Goal: Task Accomplishment & Management: Manage account settings

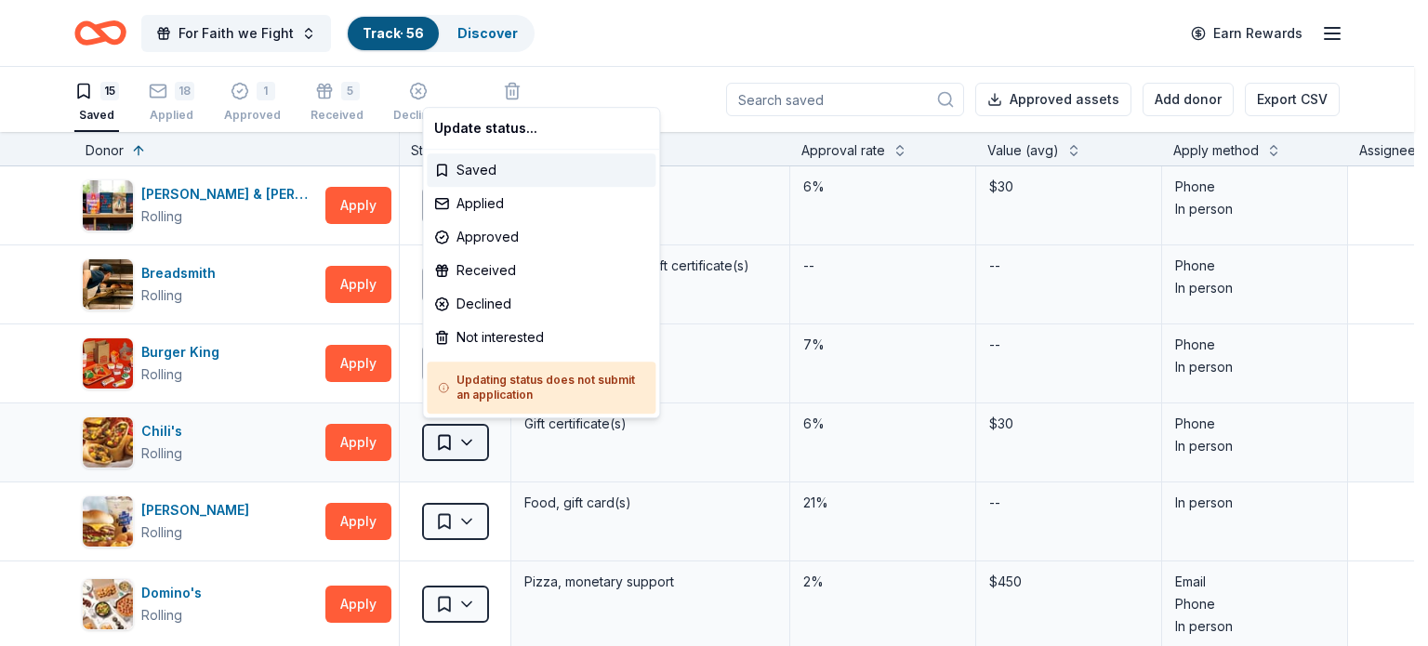
click at [457, 438] on html "For Faith we Fight Track · 56 Discover Earn Rewards 15 Saved 18 Applied 1 Appro…" at bounding box center [714, 323] width 1428 height 646
click at [477, 240] on div "Approved" at bounding box center [541, 236] width 229 height 33
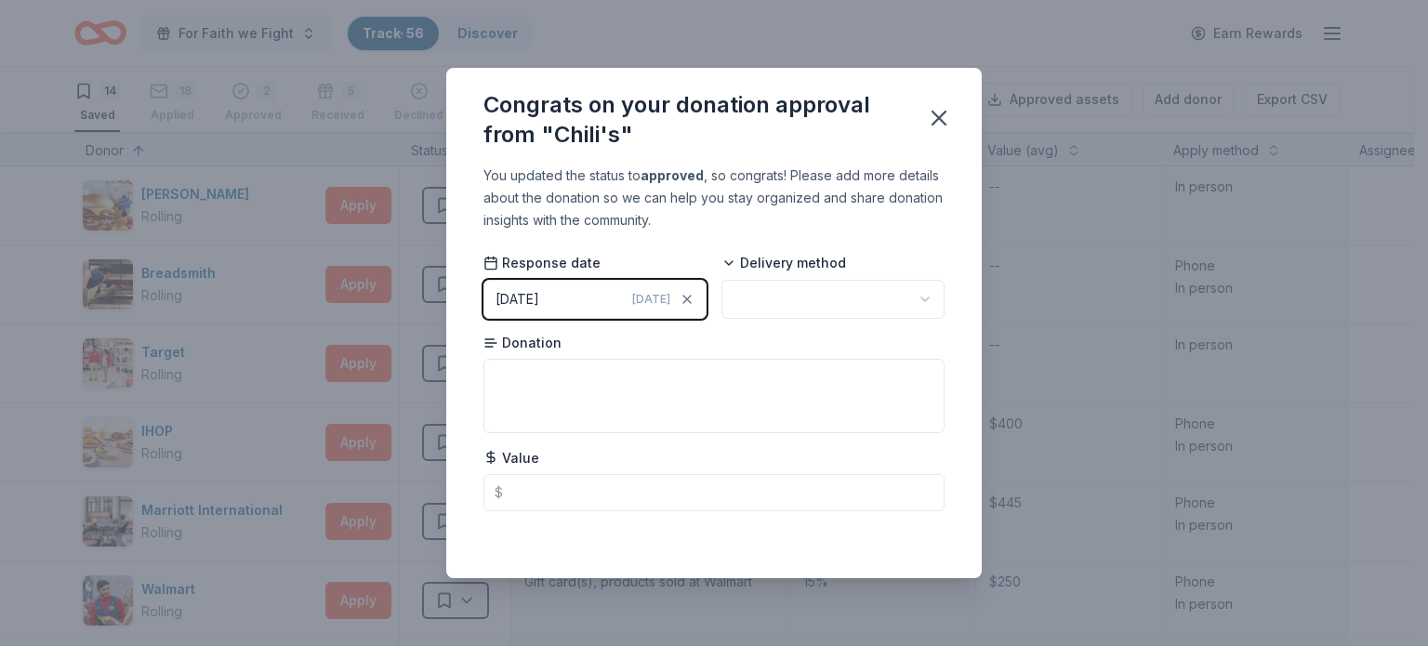
click at [570, 297] on button "[DATE] [DATE]" at bounding box center [594, 299] width 223 height 39
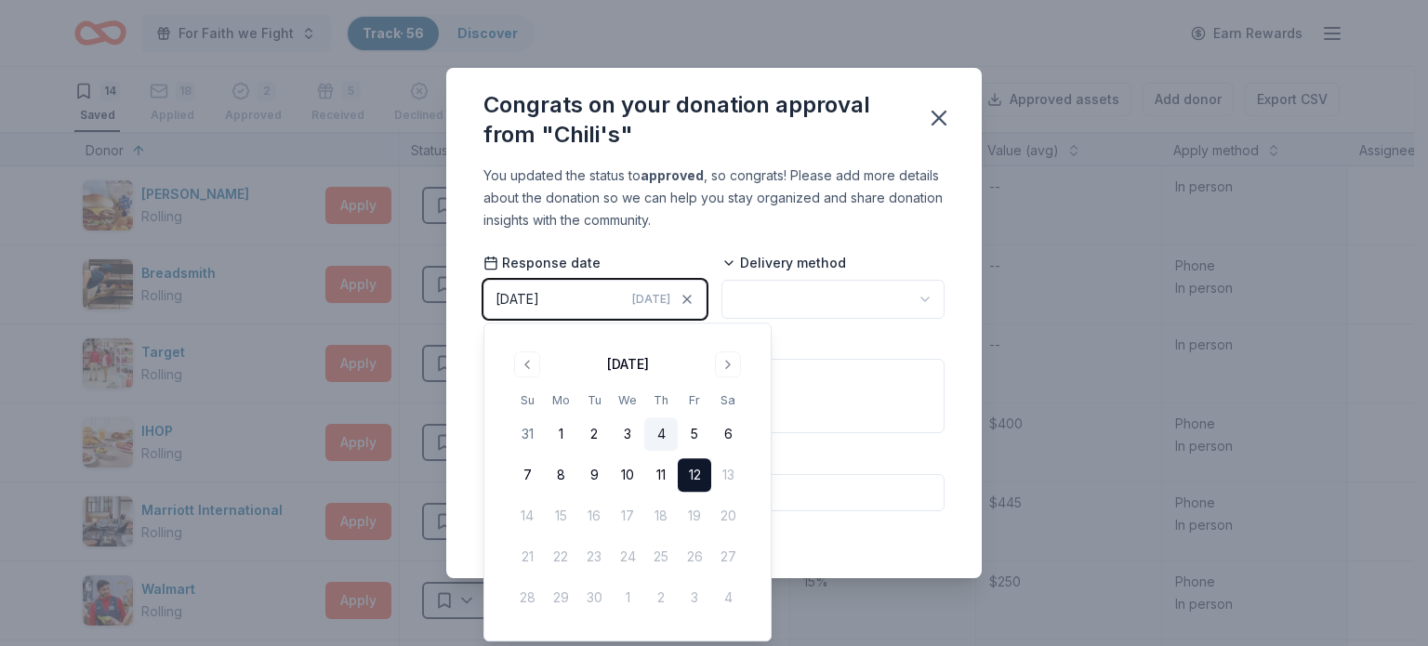
click at [666, 438] on button "4" at bounding box center [660, 433] width 33 height 33
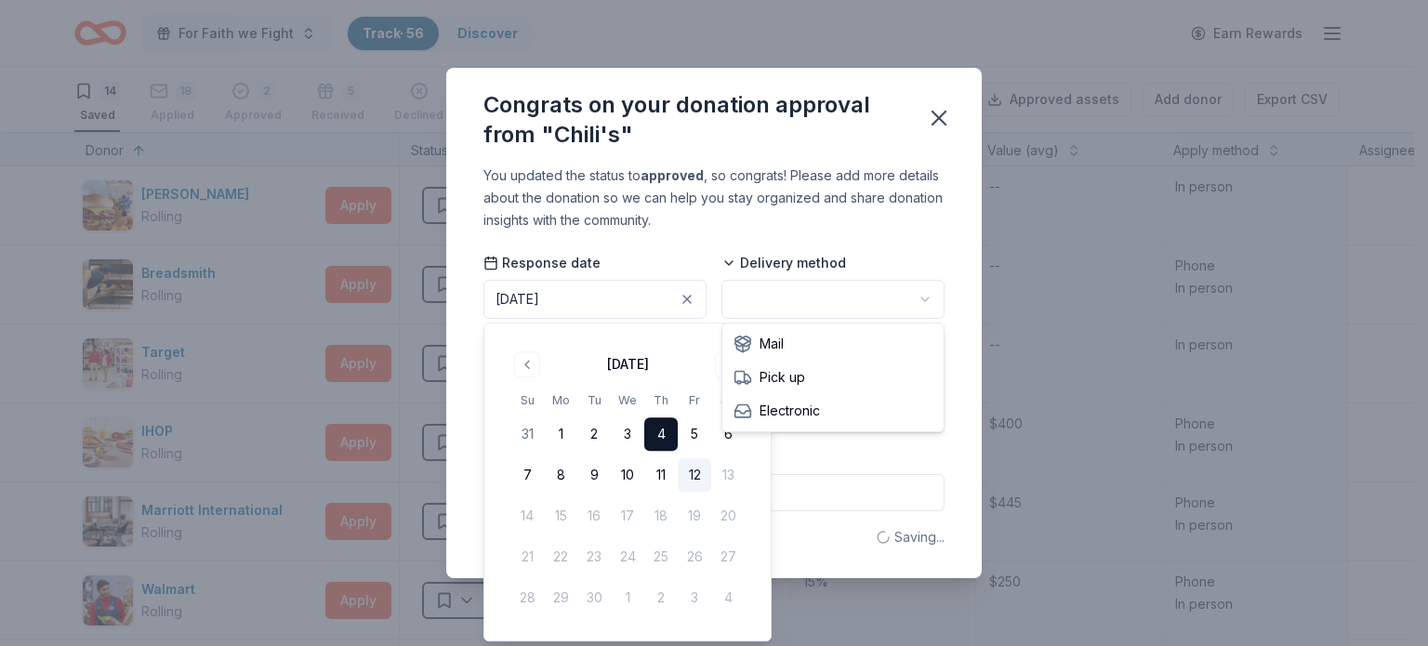
click at [840, 304] on html "For Faith we Fight Track · 56 Discover Earn Rewards 14 Saved 18 Applied 2 Appro…" at bounding box center [714, 323] width 1428 height 646
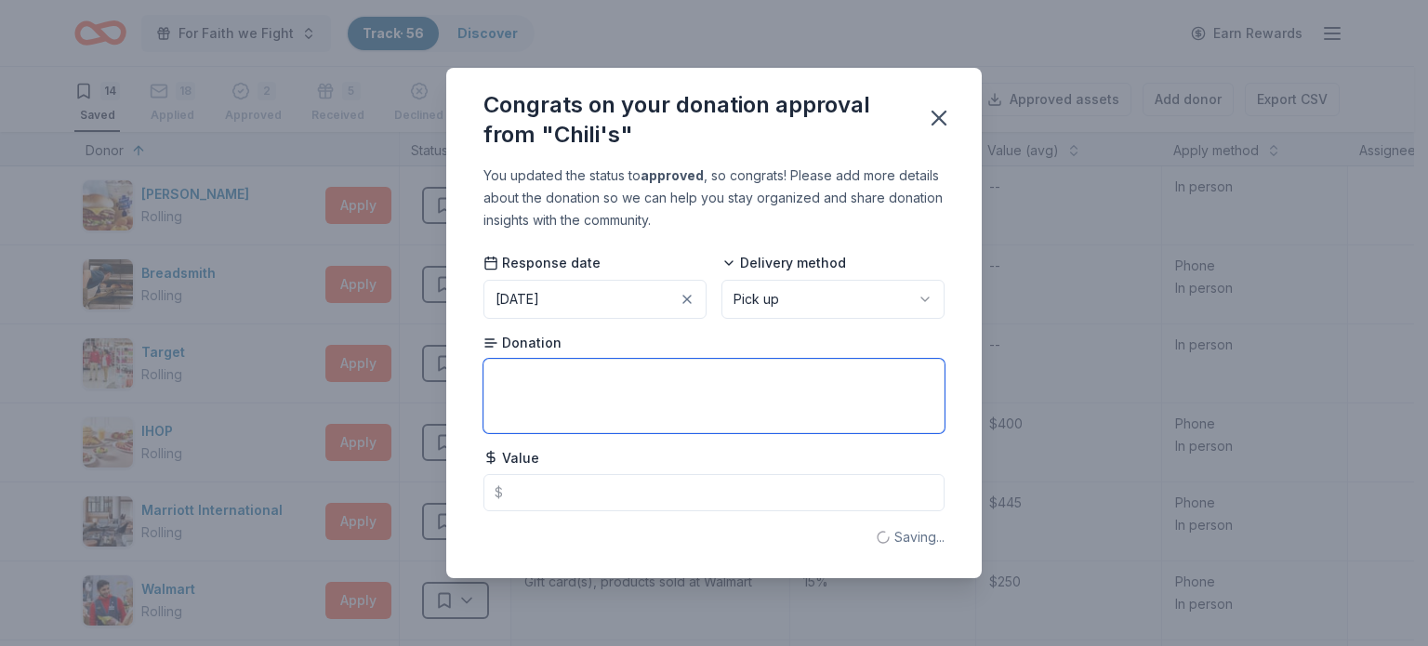
click at [708, 394] on textarea at bounding box center [713, 396] width 461 height 74
type textarea "2 $5 gift cards"
type input "10.00"
click at [952, 123] on button "button" at bounding box center [938, 118] width 41 height 41
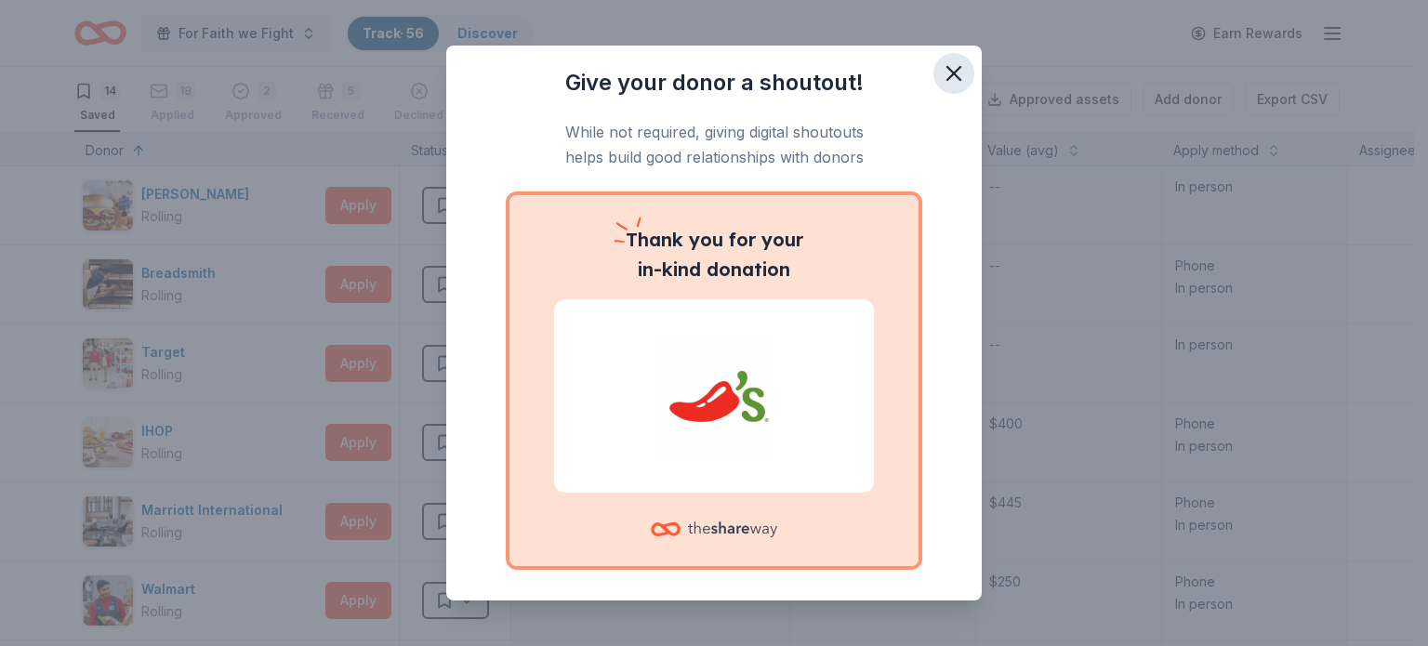
click at [941, 69] on icon "button" at bounding box center [954, 73] width 26 height 26
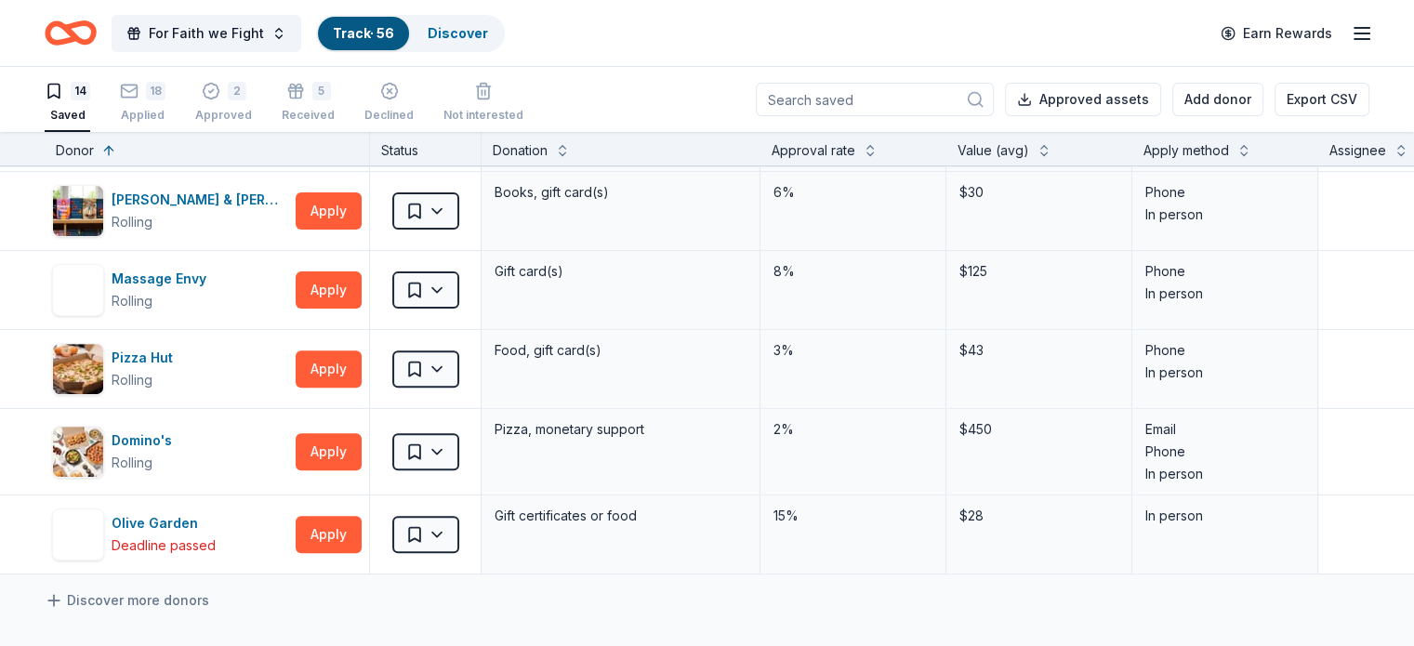
scroll to position [731, 0]
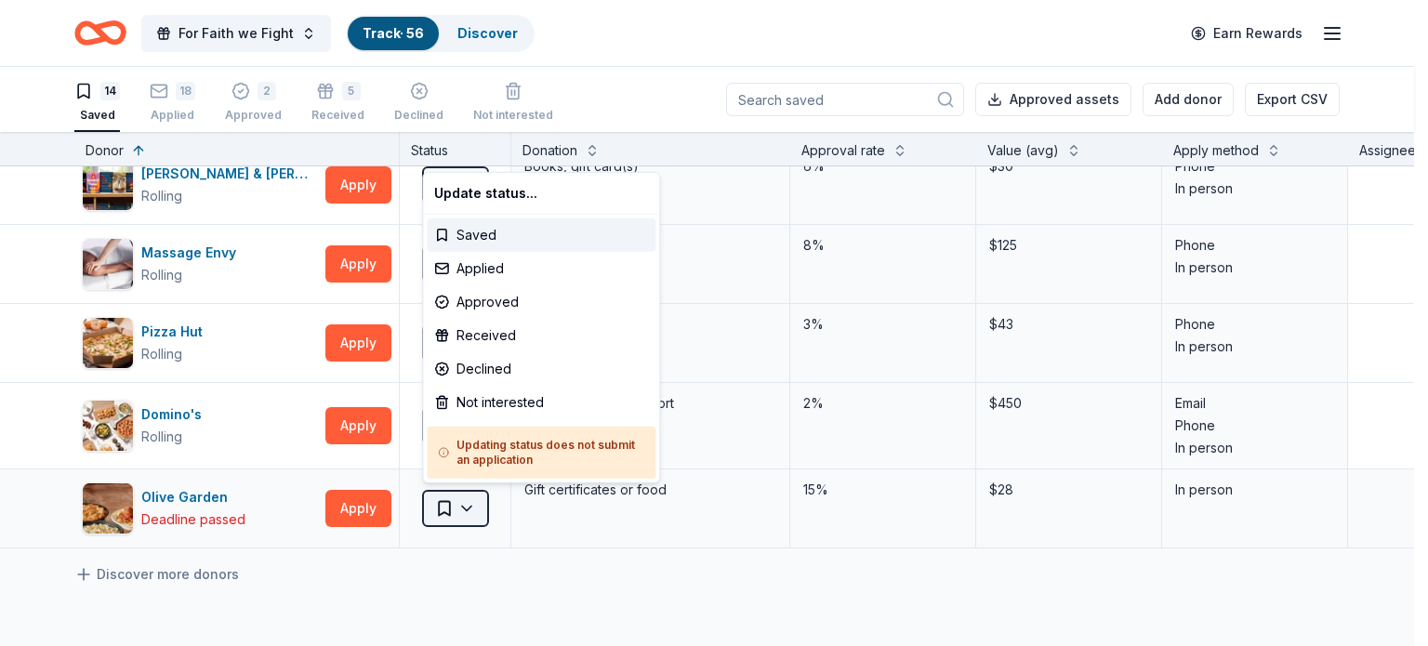
click at [454, 503] on html "For Faith we Fight Track · 56 Discover Earn Rewards 14 Saved 18 Applied 2 Appro…" at bounding box center [714, 323] width 1428 height 646
click at [481, 304] on div "Approved" at bounding box center [541, 301] width 229 height 33
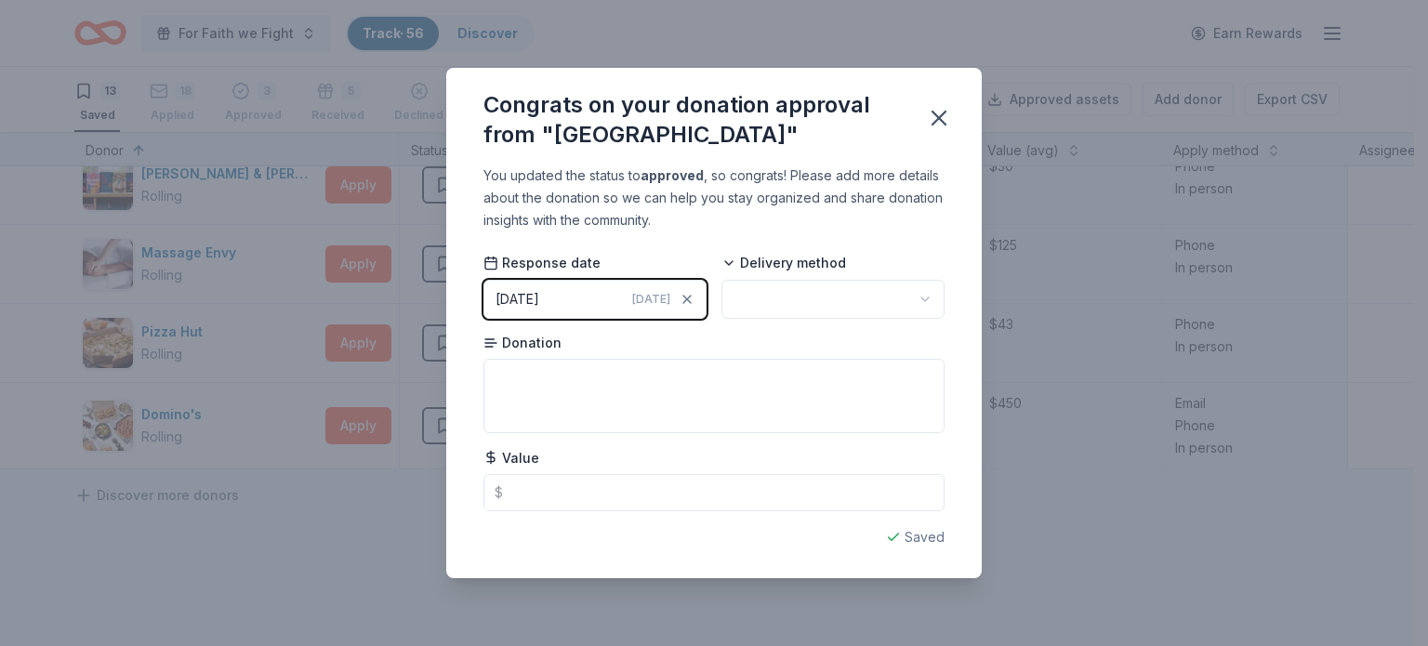
click at [573, 297] on button "[DATE] [DATE]" at bounding box center [594, 299] width 223 height 39
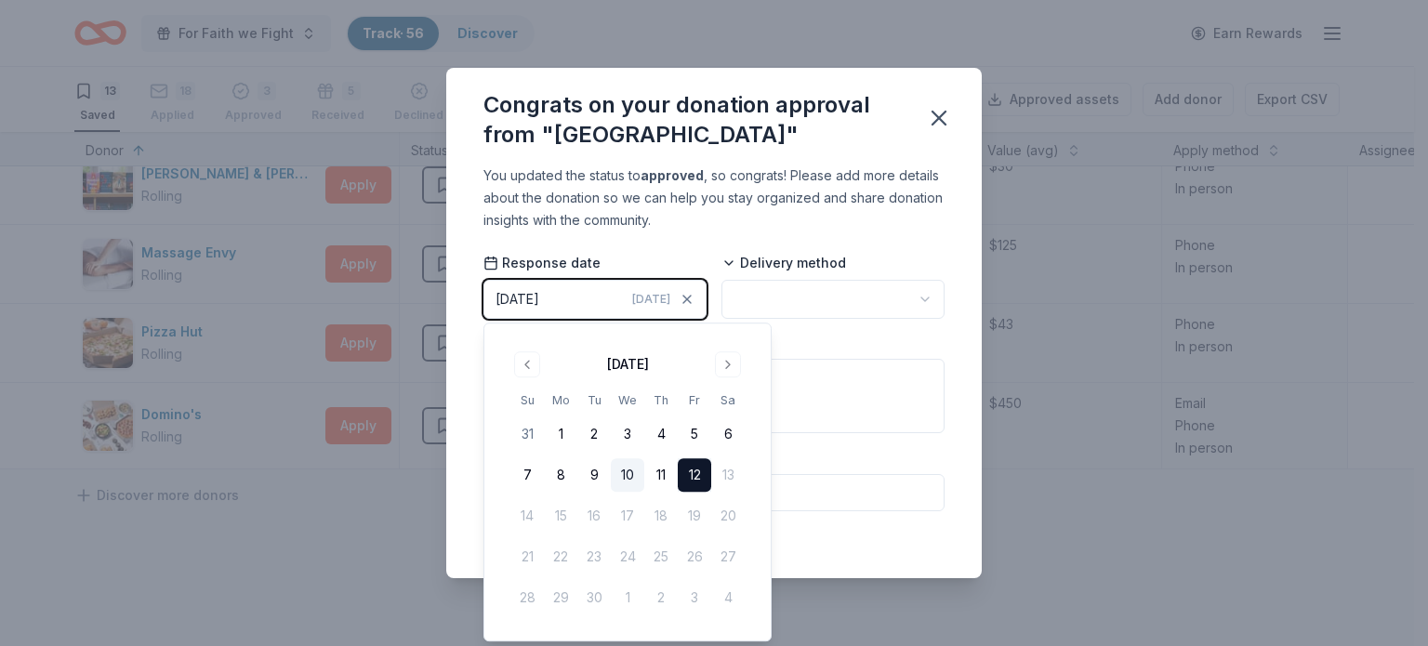
click at [625, 478] on button "10" at bounding box center [627, 474] width 33 height 33
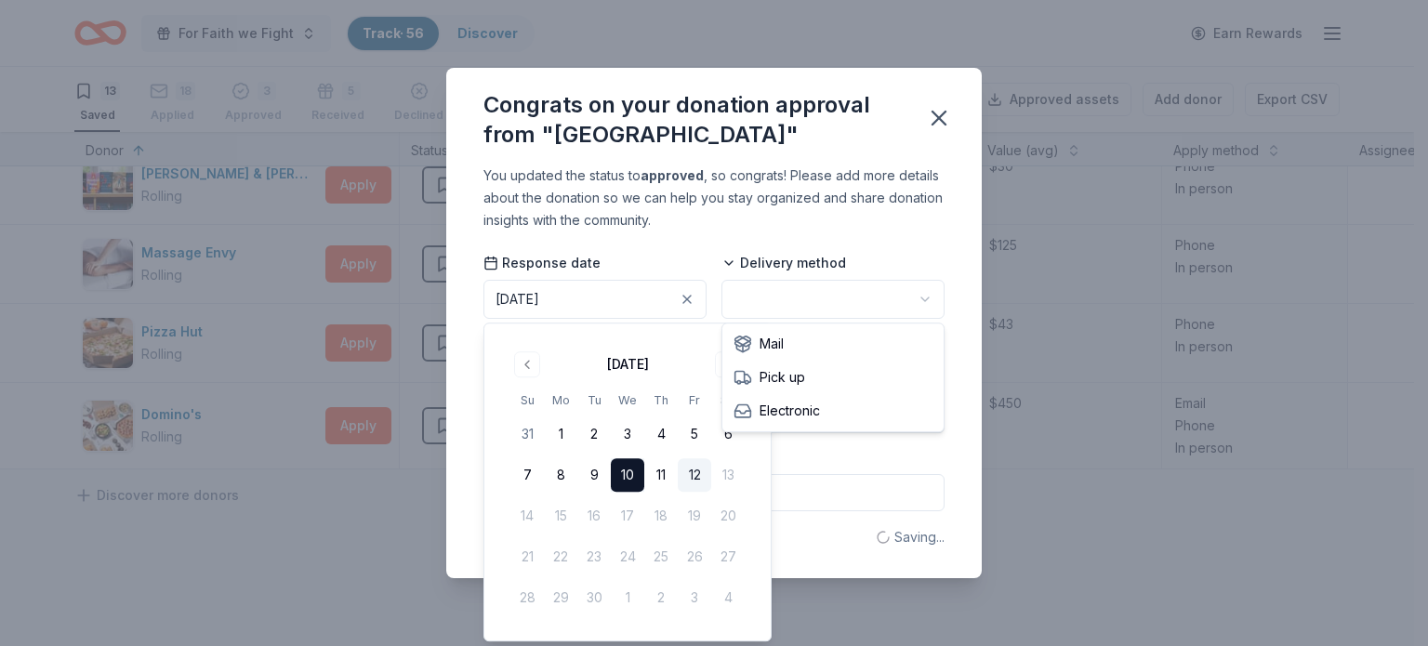
click at [776, 293] on html "For Faith we Fight Track · 56 Discover Earn Rewards 13 Saved 18 Applied 3 Appro…" at bounding box center [714, 323] width 1428 height 646
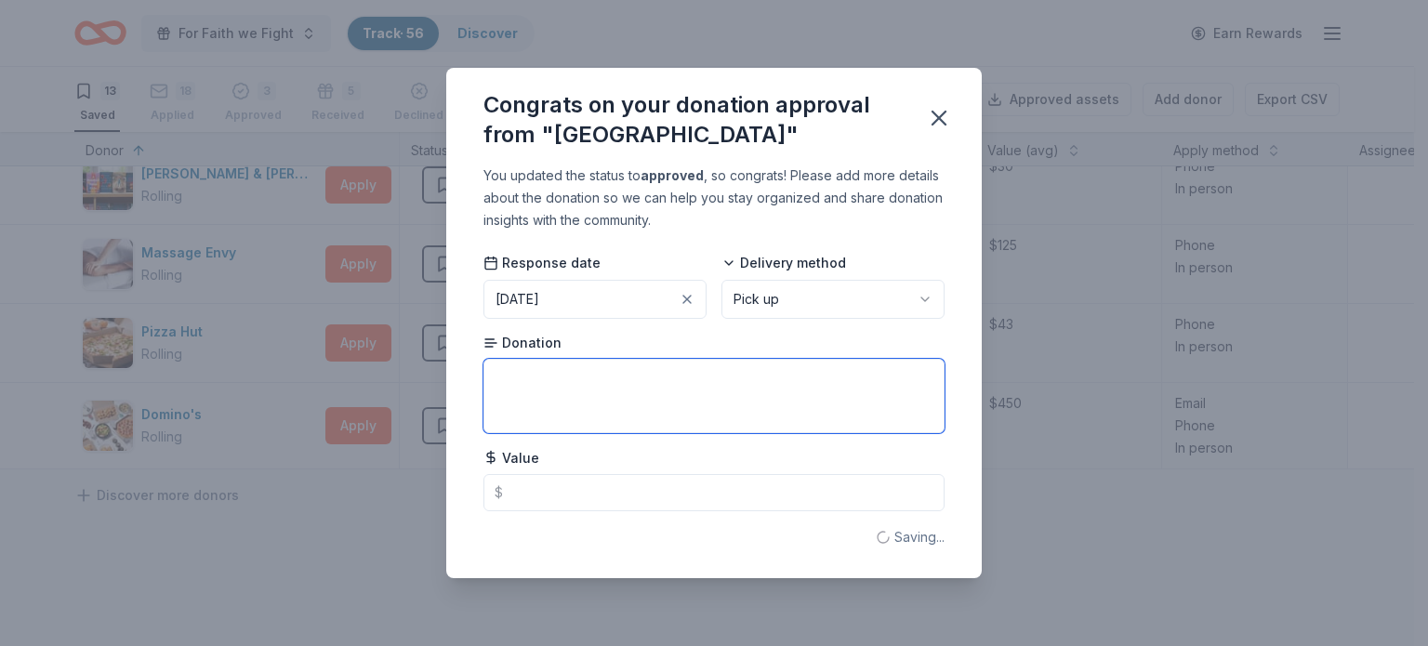
click at [665, 394] on textarea at bounding box center [713, 396] width 461 height 74
type textarea "Gift Card"
type input "50.00"
click at [936, 118] on icon "button" at bounding box center [939, 118] width 26 height 26
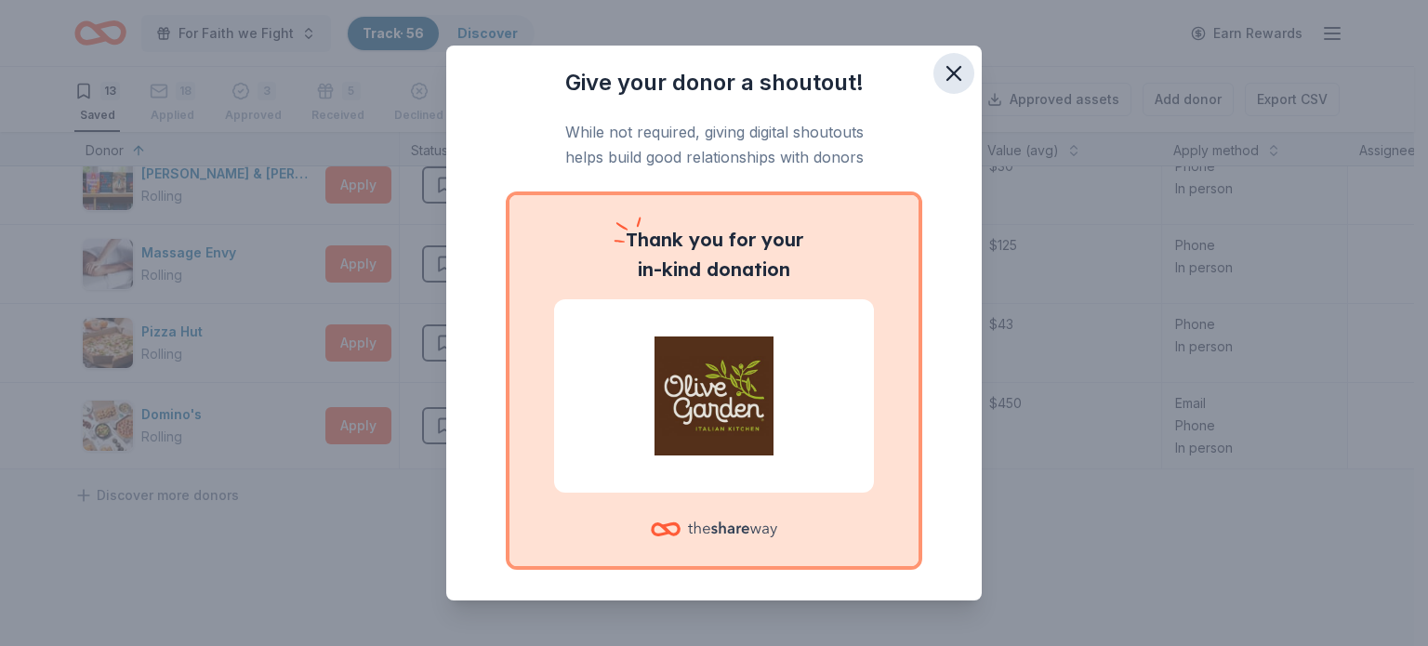
click at [947, 76] on icon "button" at bounding box center [953, 73] width 13 height 13
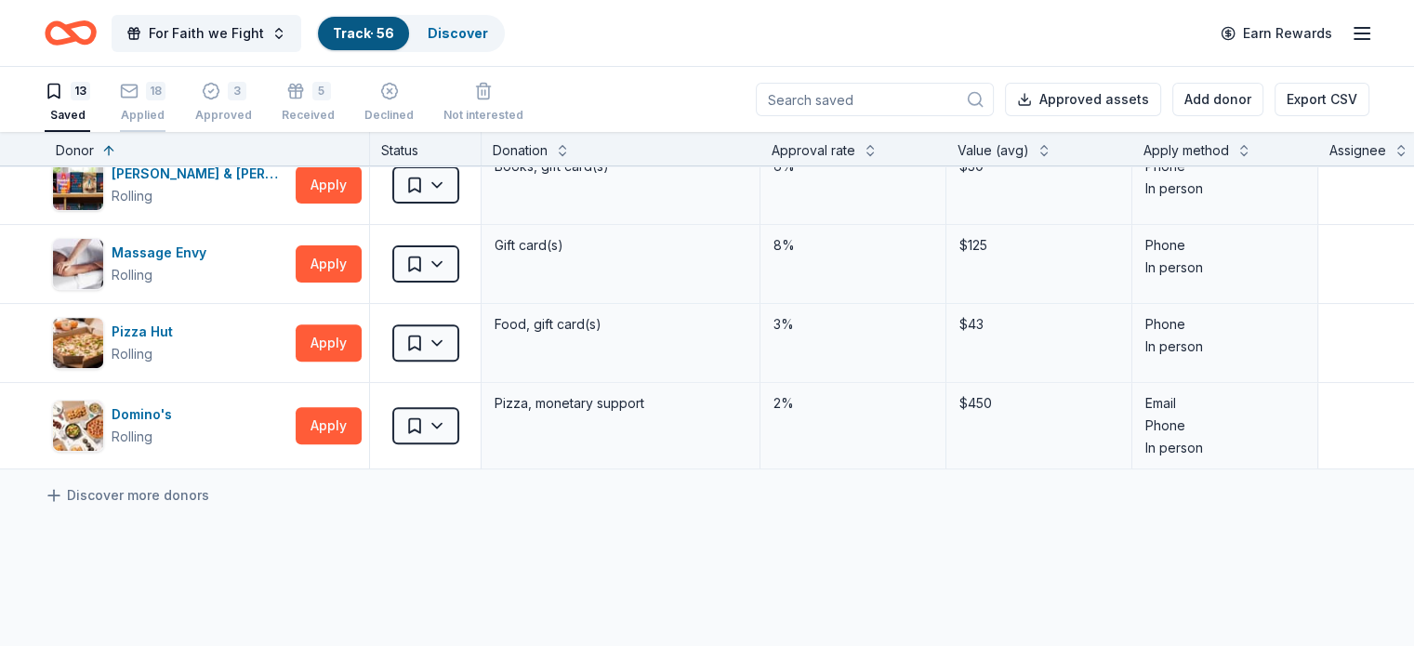
click at [162, 100] on div "18 Applied" at bounding box center [143, 102] width 46 height 41
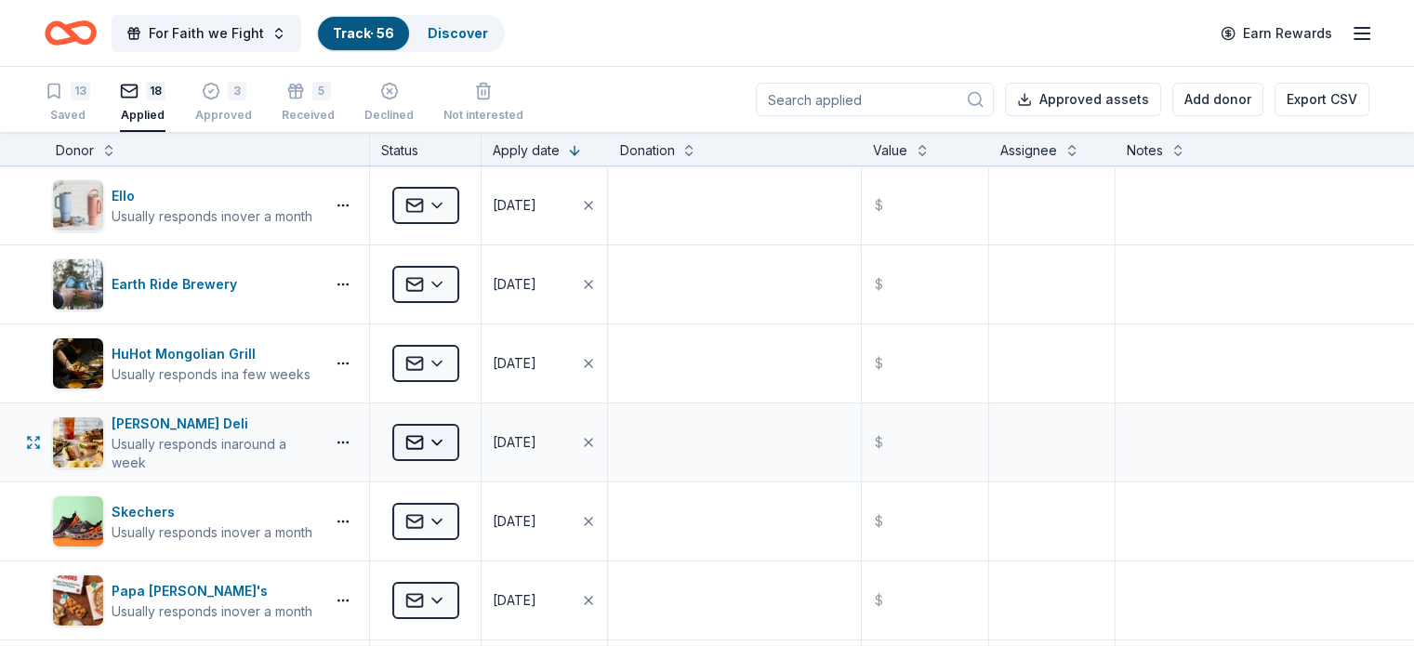
click at [470, 445] on html "For Faith we Fight Track · 56 Discover Earn Rewards 13 Saved 18 Applied 3 Appro…" at bounding box center [707, 323] width 1414 height 646
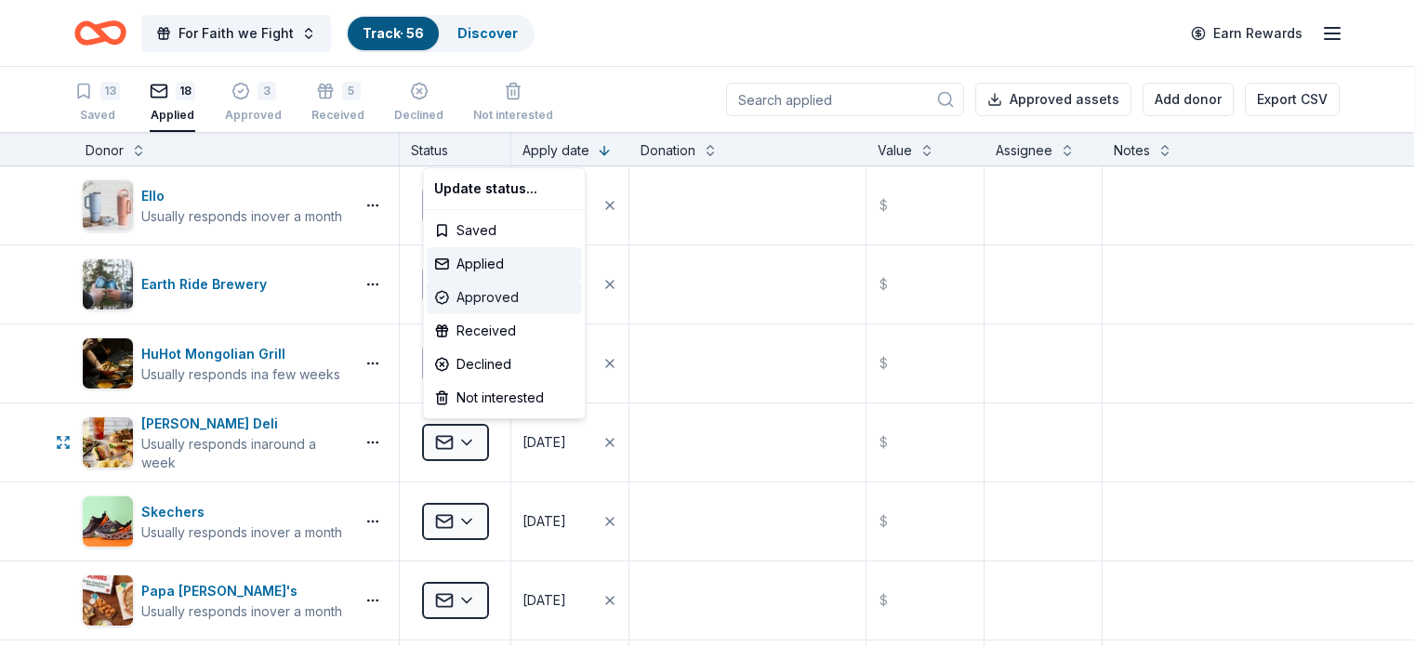
click at [482, 299] on div "Approved" at bounding box center [504, 297] width 154 height 33
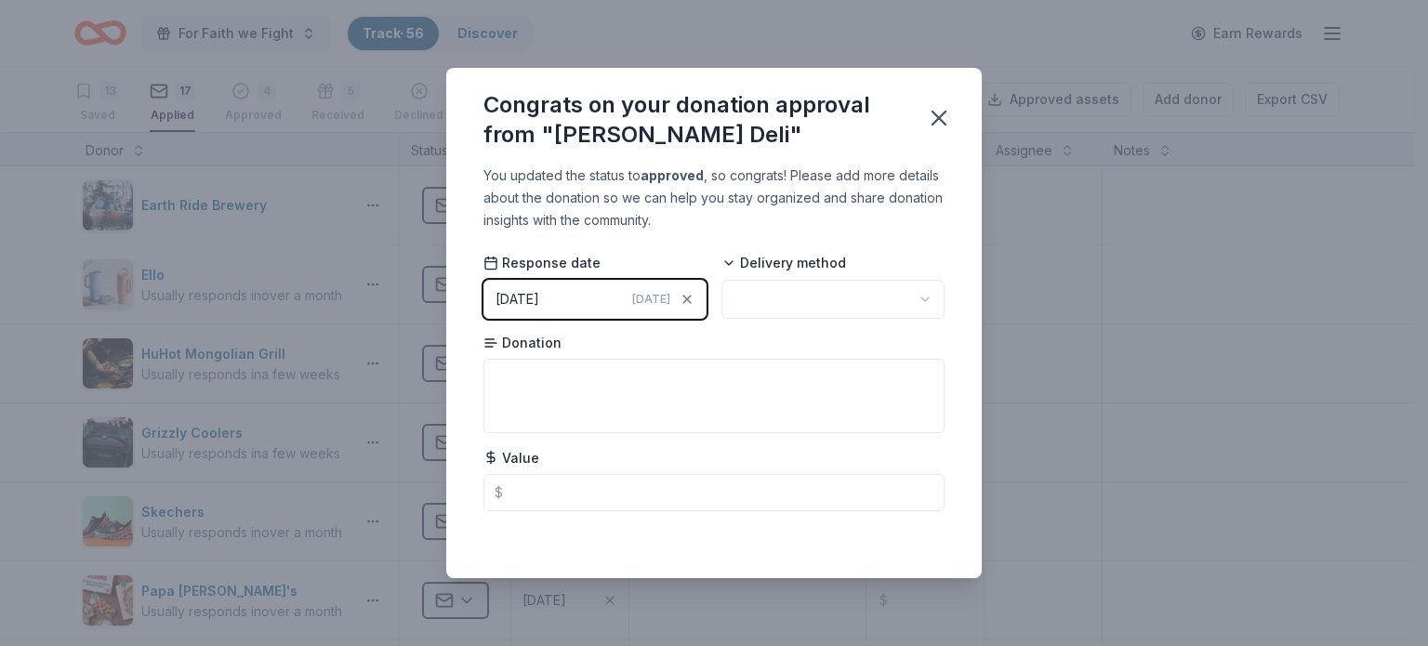
click at [582, 294] on button "[DATE] [DATE]" at bounding box center [594, 299] width 223 height 39
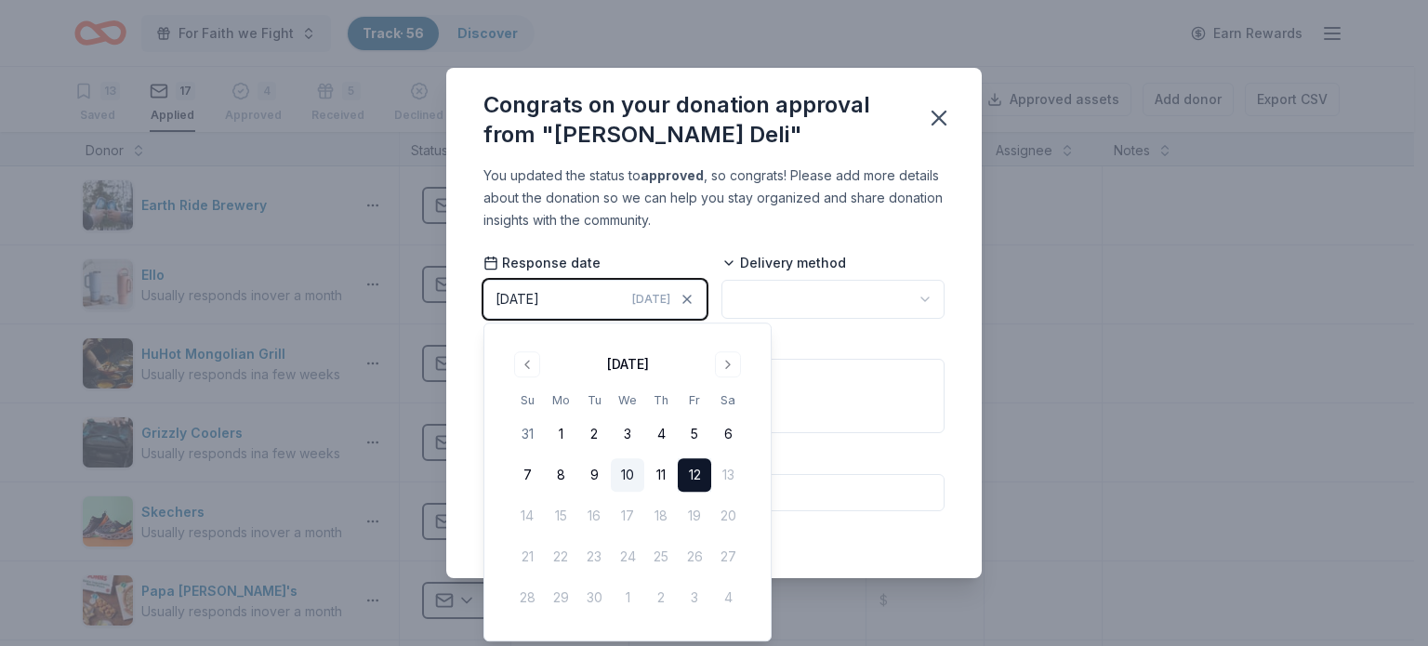
click at [628, 479] on button "10" at bounding box center [627, 474] width 33 height 33
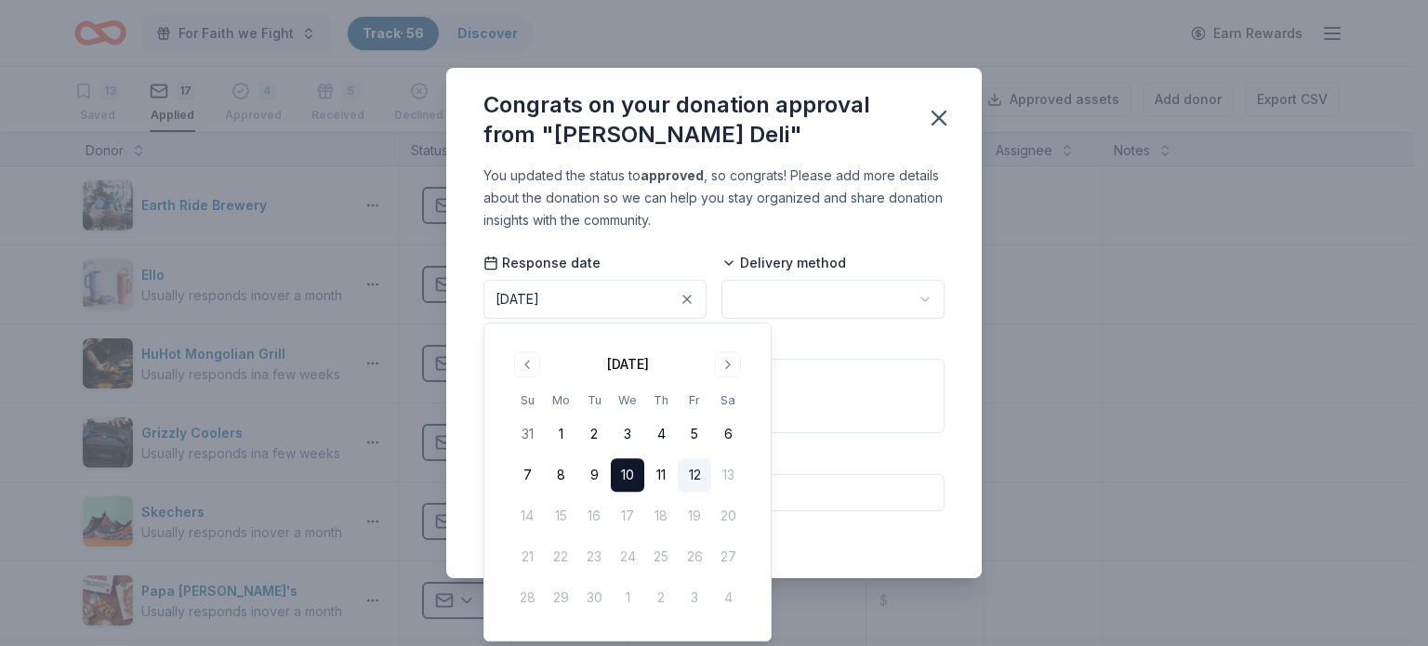
click at [625, 475] on button "10" at bounding box center [627, 474] width 33 height 33
click at [629, 470] on button "10" at bounding box center [627, 474] width 33 height 33
click at [840, 293] on html "For Faith we Fight Track · 56 Discover Earn Rewards 13 Saved 17 Applied 4 Appro…" at bounding box center [714, 323] width 1428 height 646
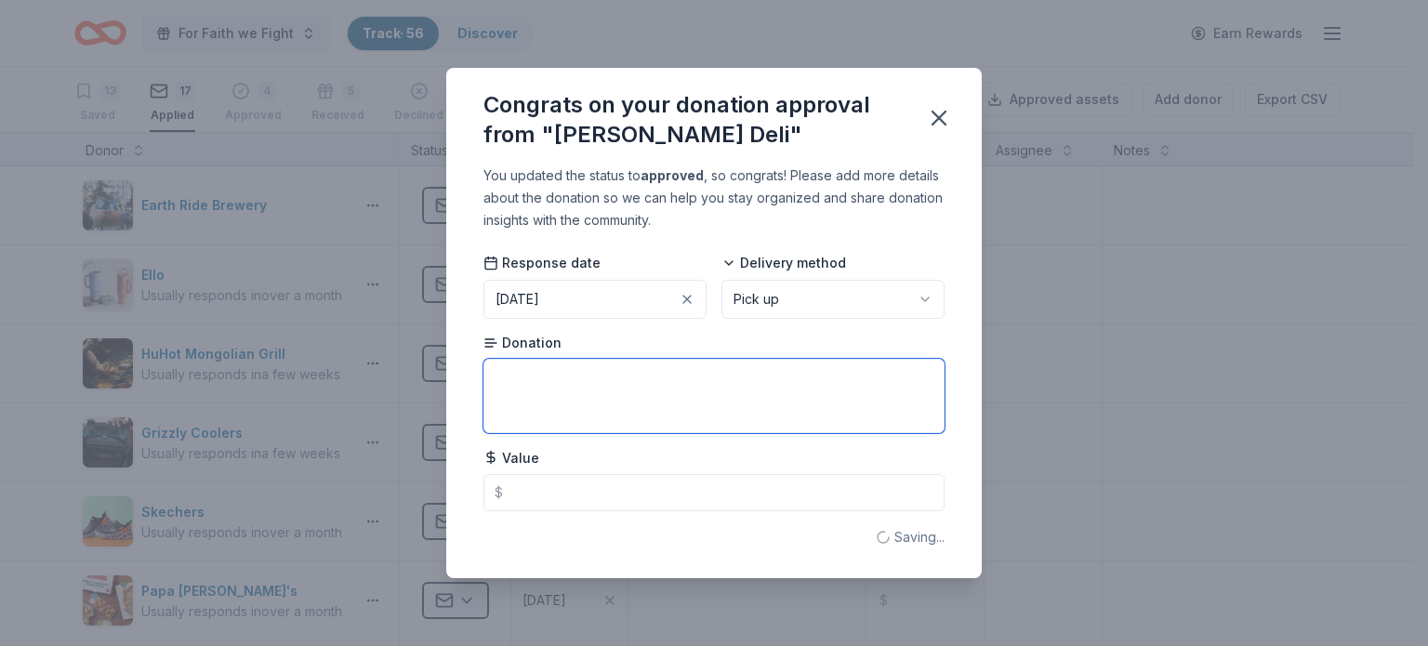
click at [671, 387] on textarea at bounding box center [713, 396] width 461 height 74
type textarea "10% off food order and a free cookie tray"
click at [944, 123] on icon "button" at bounding box center [938, 118] width 13 height 13
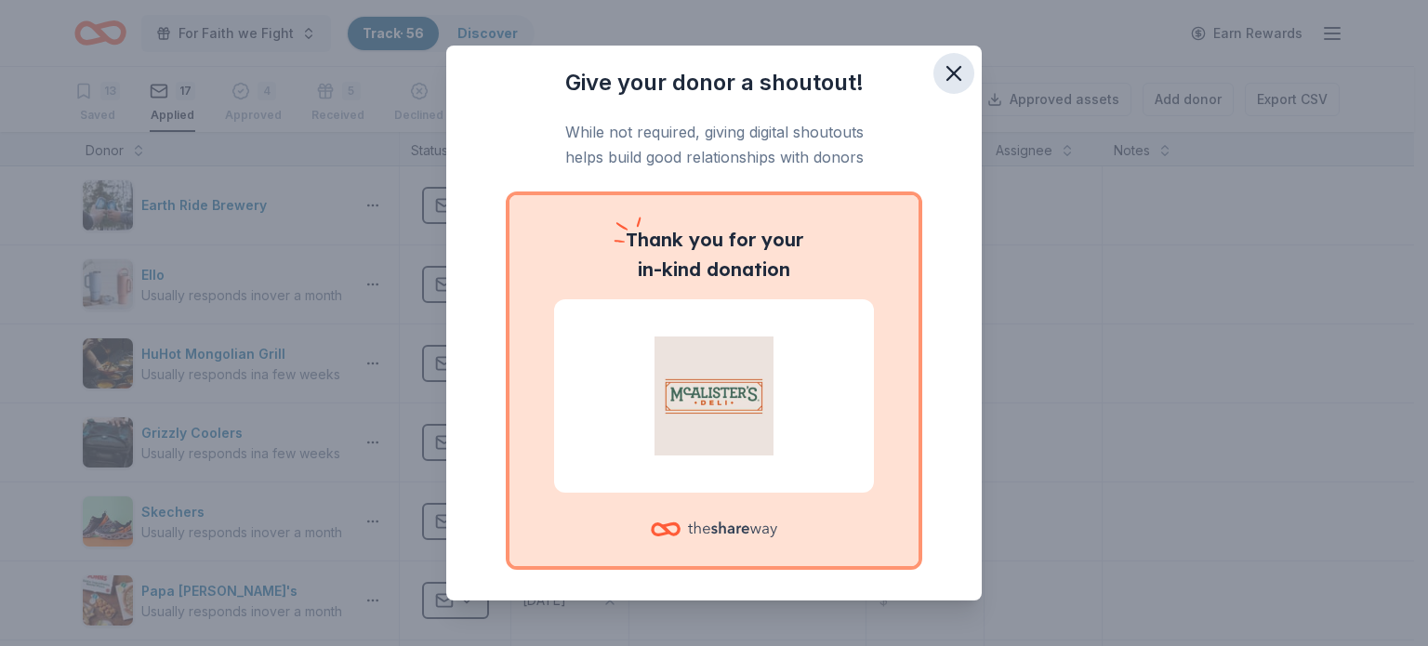
click at [947, 70] on icon "button" at bounding box center [953, 73] width 13 height 13
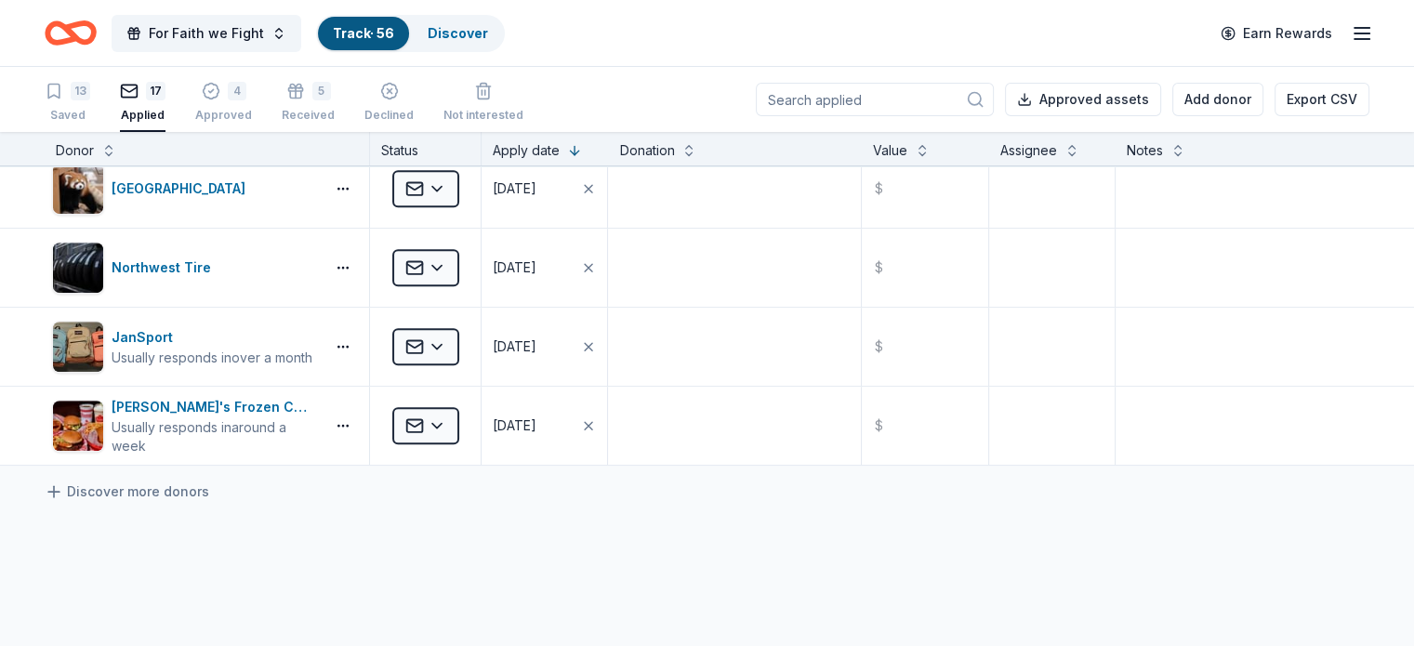
scroll to position [1052, 0]
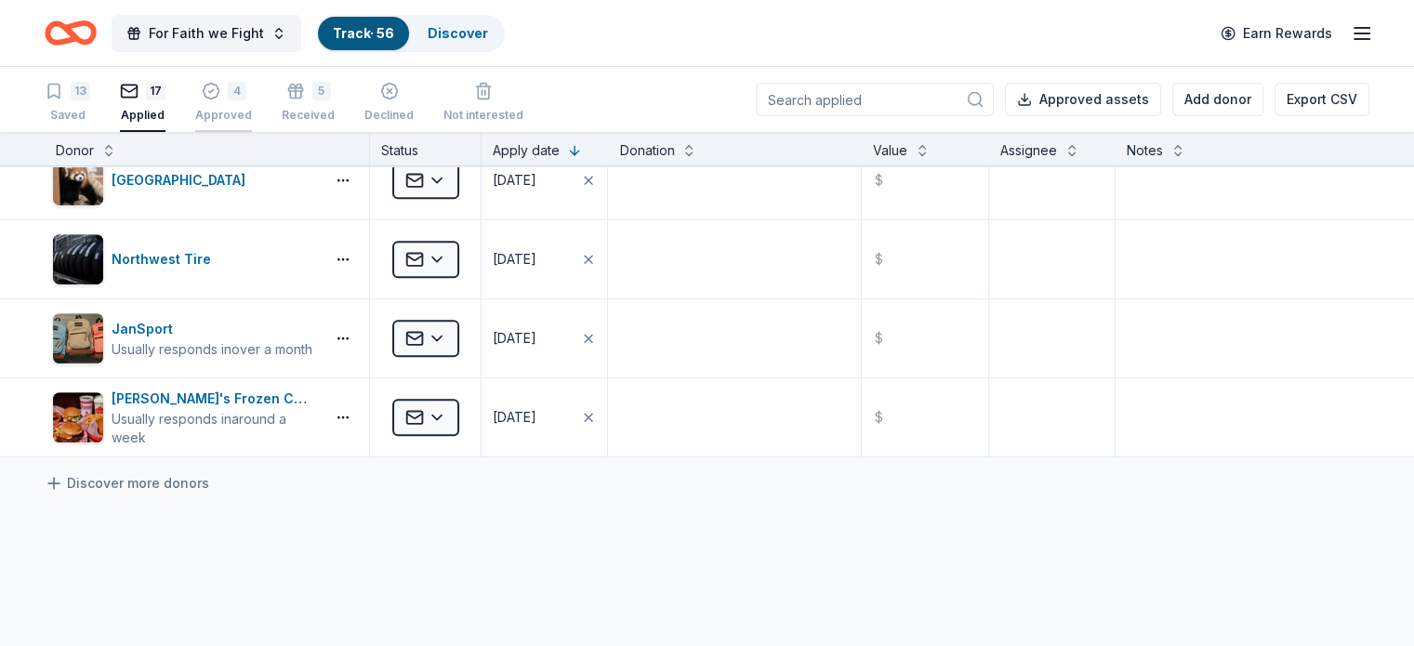
click at [242, 112] on div "Approved" at bounding box center [223, 105] width 57 height 15
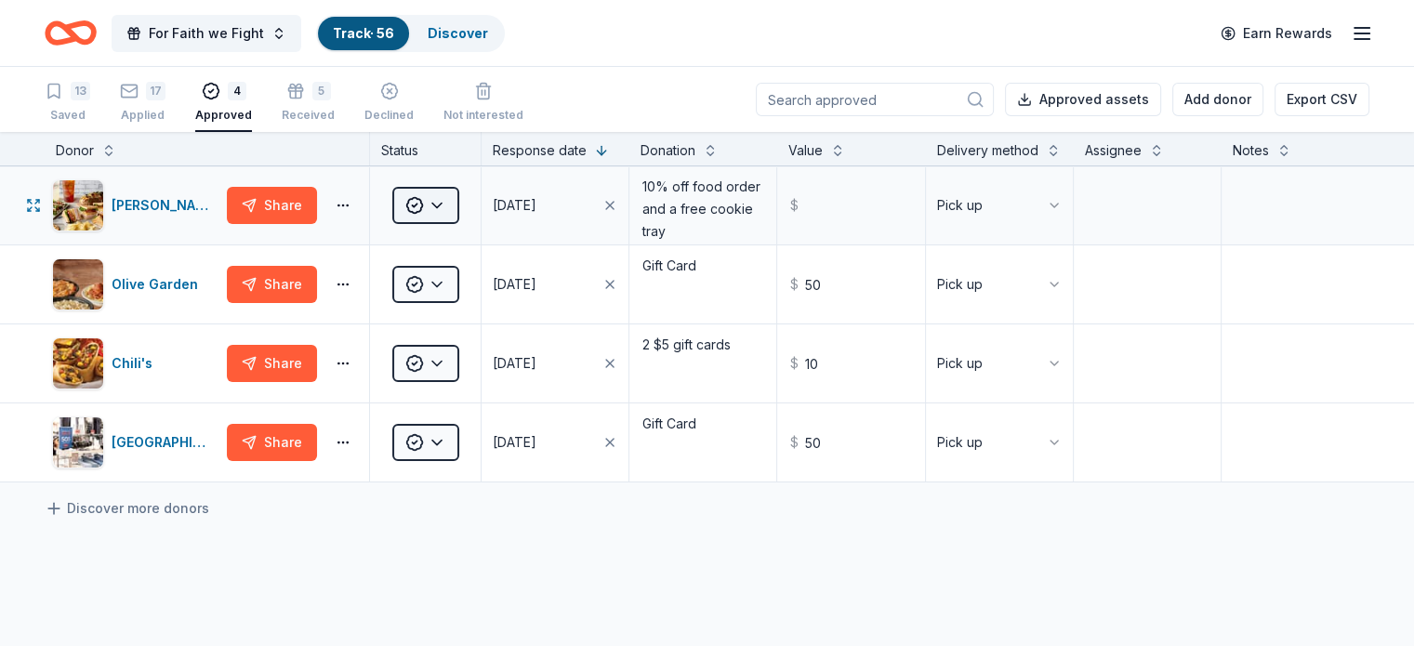
click at [472, 226] on html "For Faith we Fight Track · 56 Discover Earn Rewards 13 Saved 17 Applied 4 Appro…" at bounding box center [707, 323] width 1414 height 646
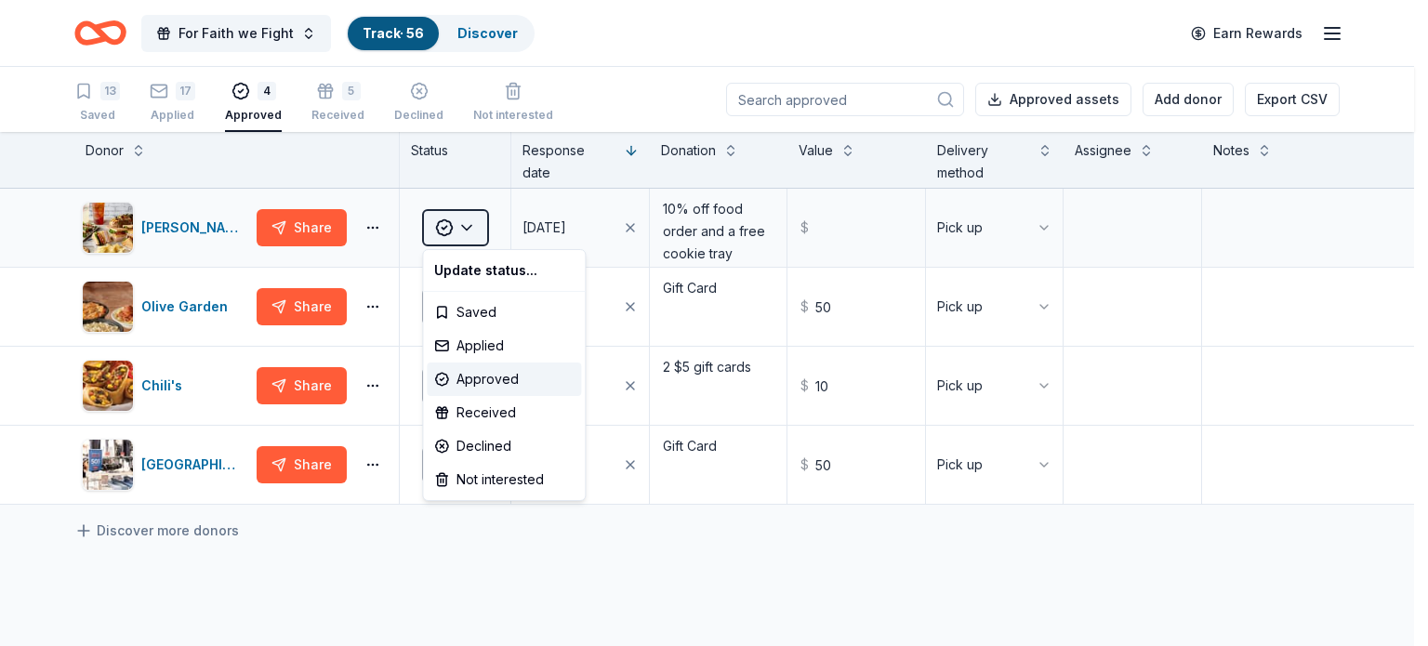
click at [472, 226] on html "For Faith we Fight Track · 56 Discover Earn Rewards 13 Saved 17 Applied 4 Appro…" at bounding box center [714, 323] width 1428 height 646
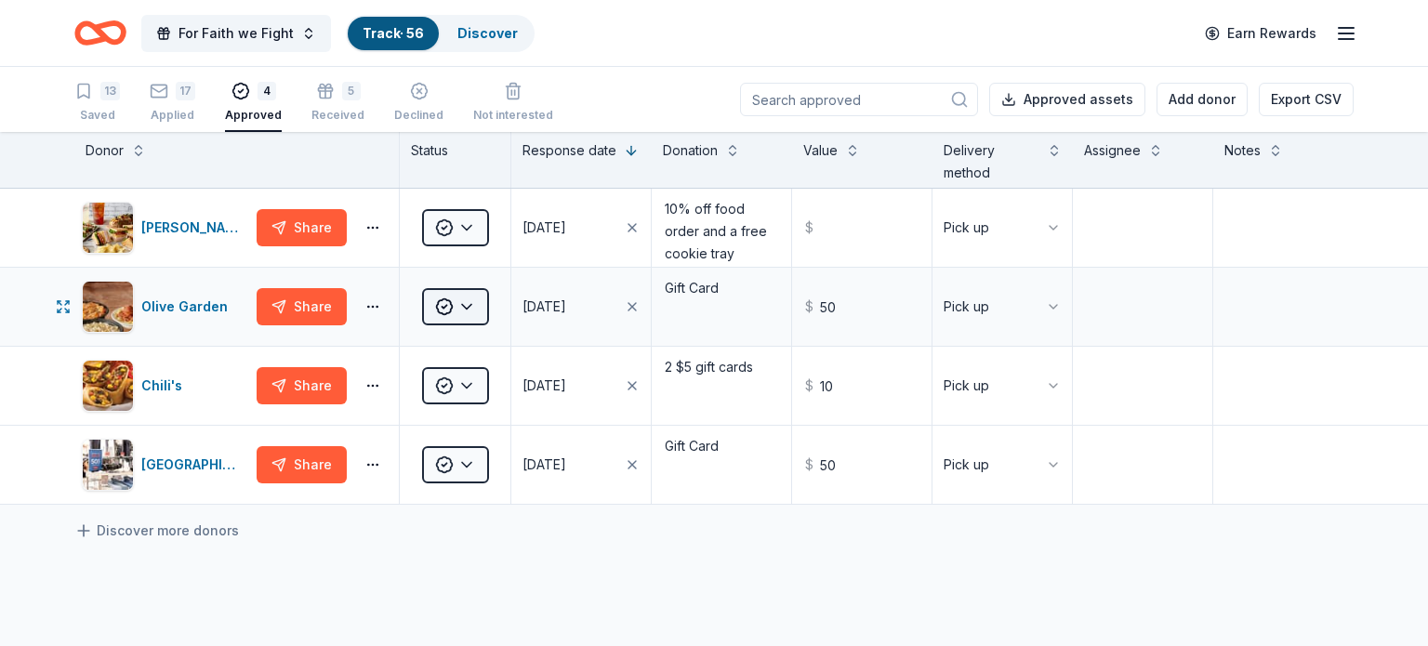
click at [465, 303] on html "For Faith we Fight Track · 56 Discover Earn Rewards 13 Saved 17 Applied 4 Appro…" at bounding box center [714, 323] width 1428 height 646
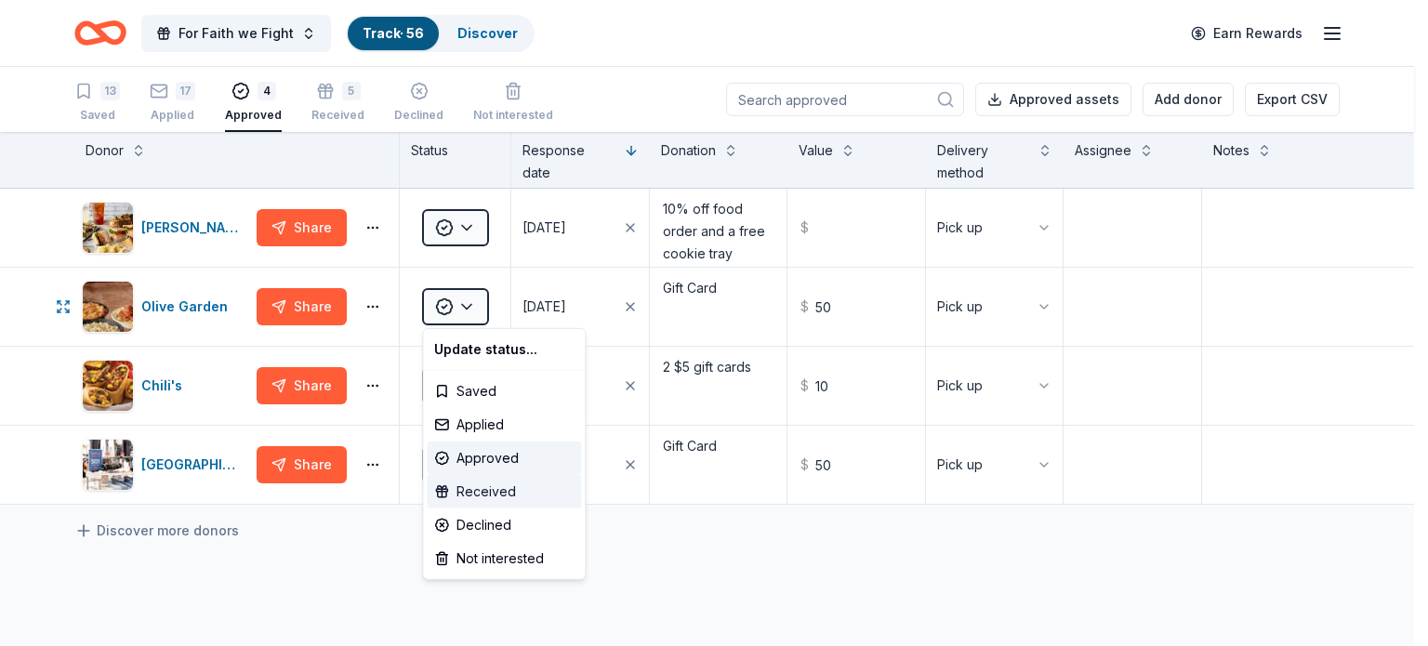
click at [474, 488] on div "Received" at bounding box center [504, 491] width 154 height 33
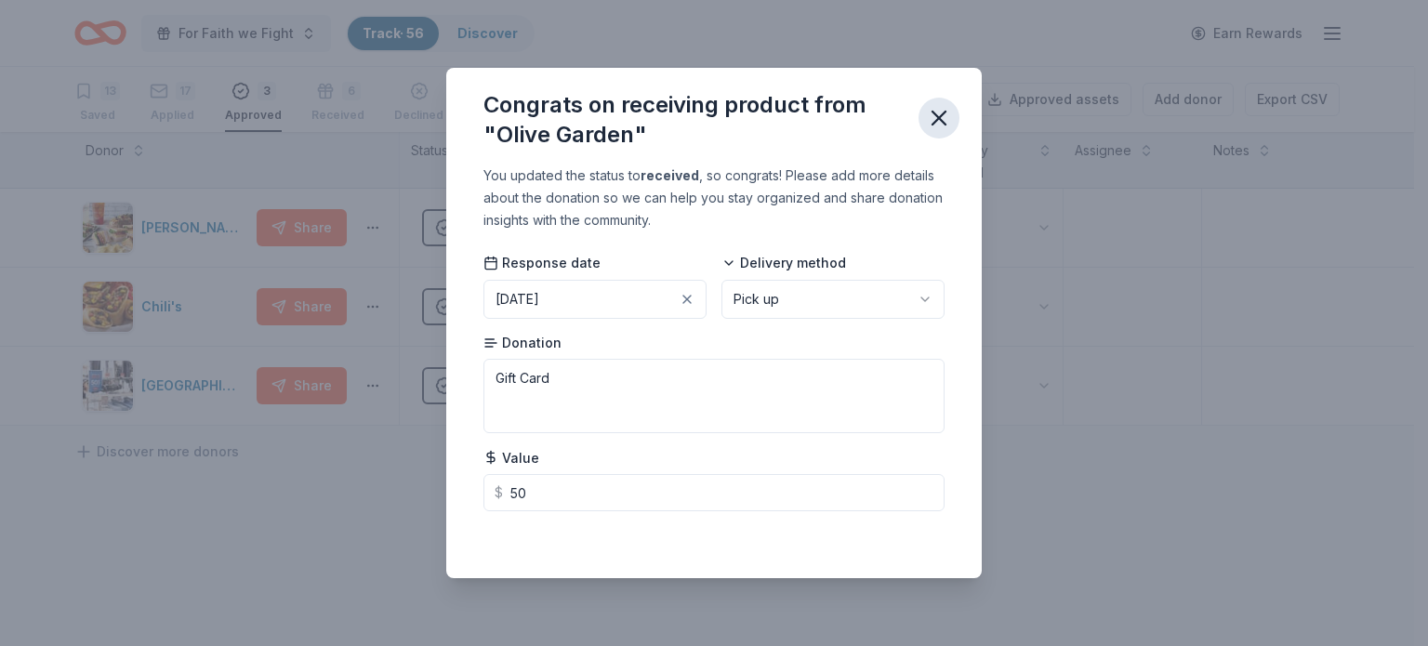
click at [947, 114] on icon "button" at bounding box center [939, 118] width 26 height 26
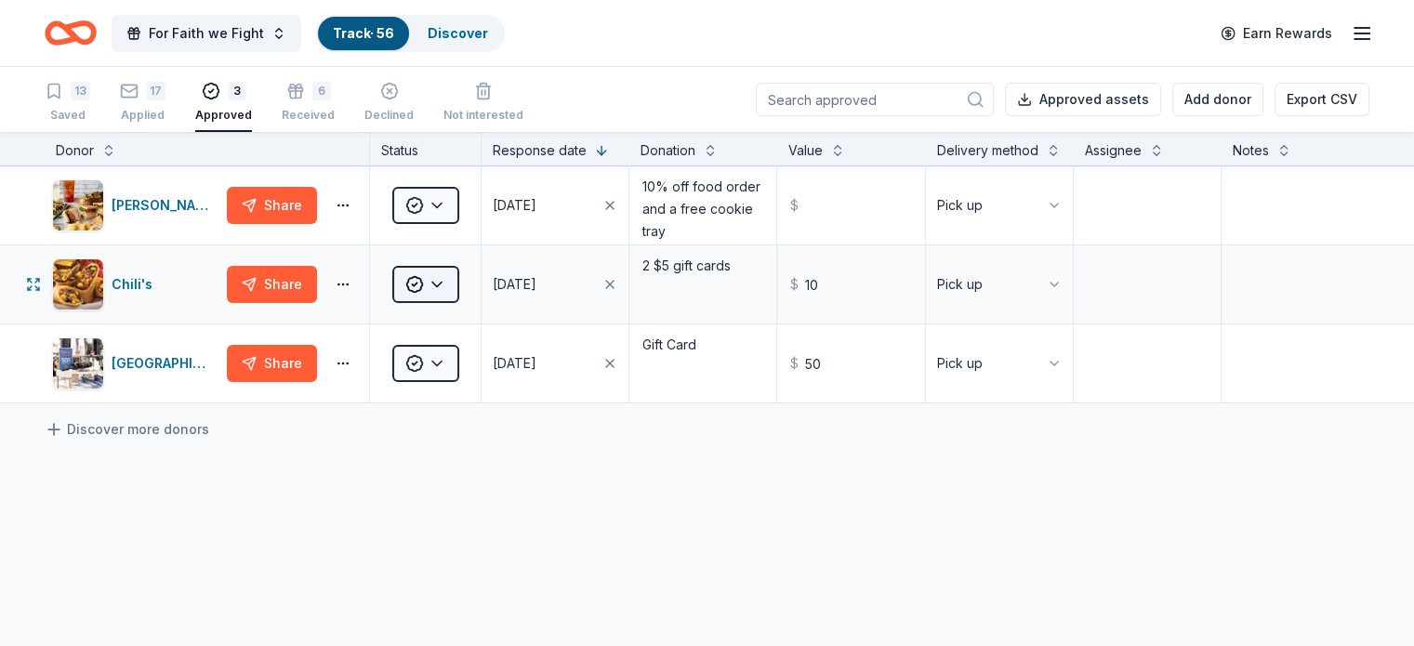
click at [454, 298] on html "For Faith we Fight Track · 56 Discover Earn Rewards 13 Saved 17 Applied 3 Appro…" at bounding box center [707, 323] width 1414 height 646
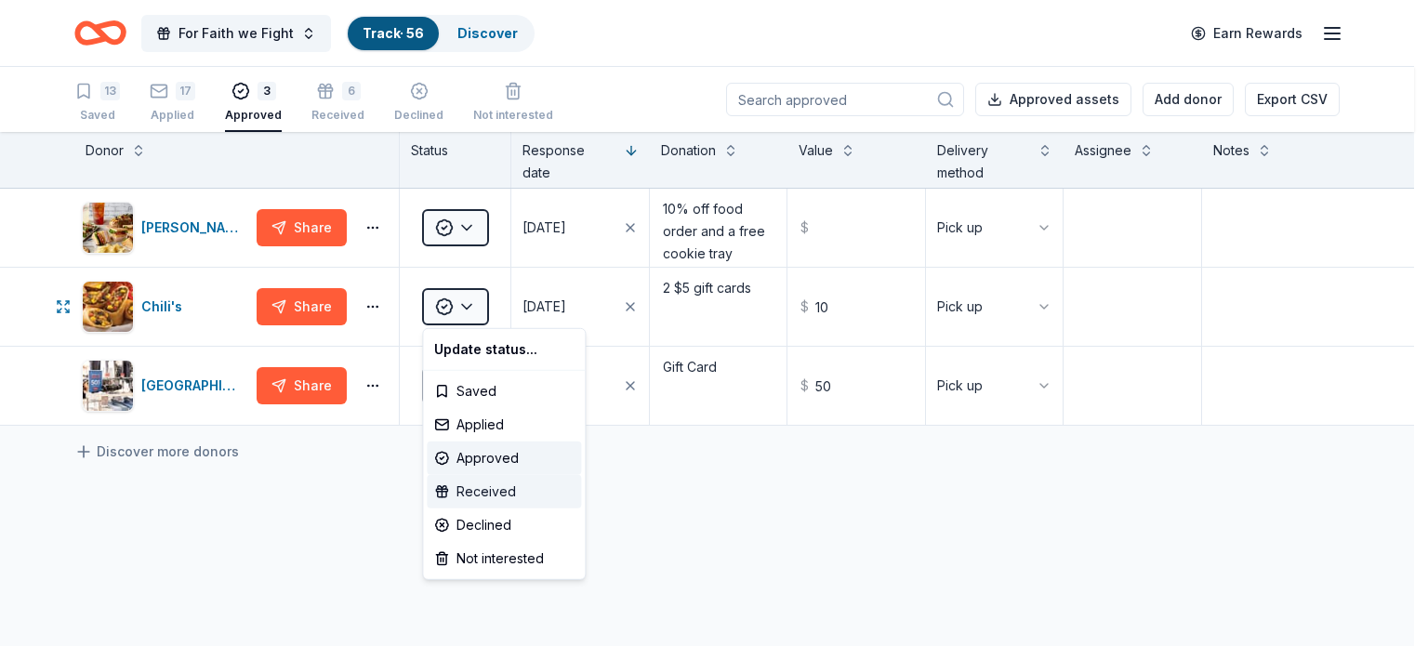
click at [475, 498] on div "Received" at bounding box center [504, 491] width 154 height 33
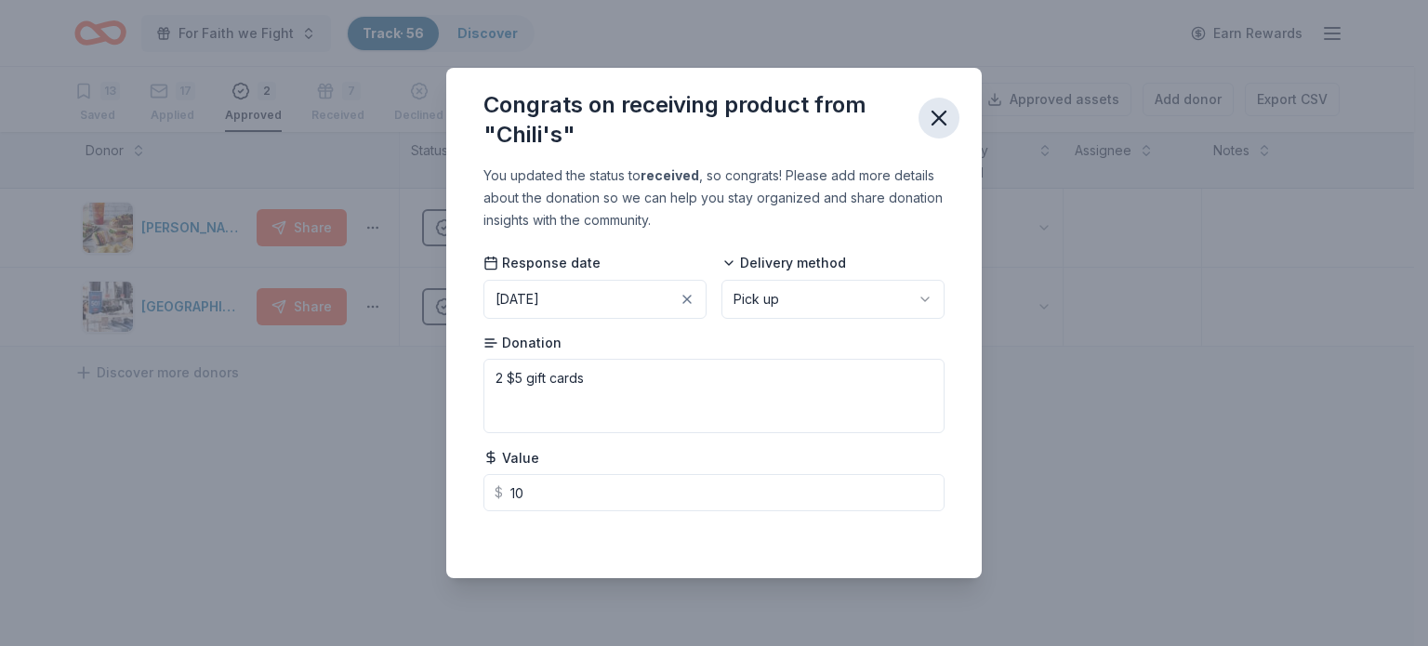
click at [945, 112] on icon "button" at bounding box center [939, 118] width 26 height 26
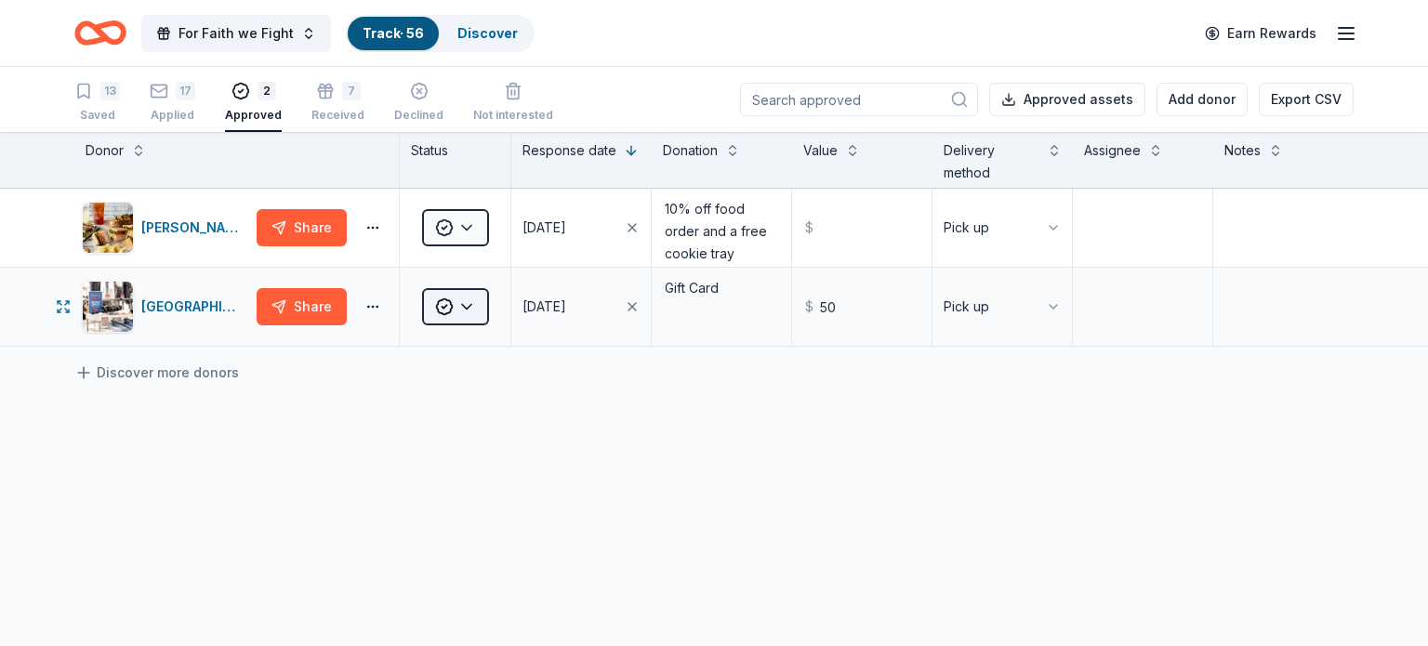
click at [472, 304] on html "For Faith we Fight Track · 56 Discover Earn Rewards 13 Saved 17 Applied 2 Appro…" at bounding box center [714, 323] width 1428 height 646
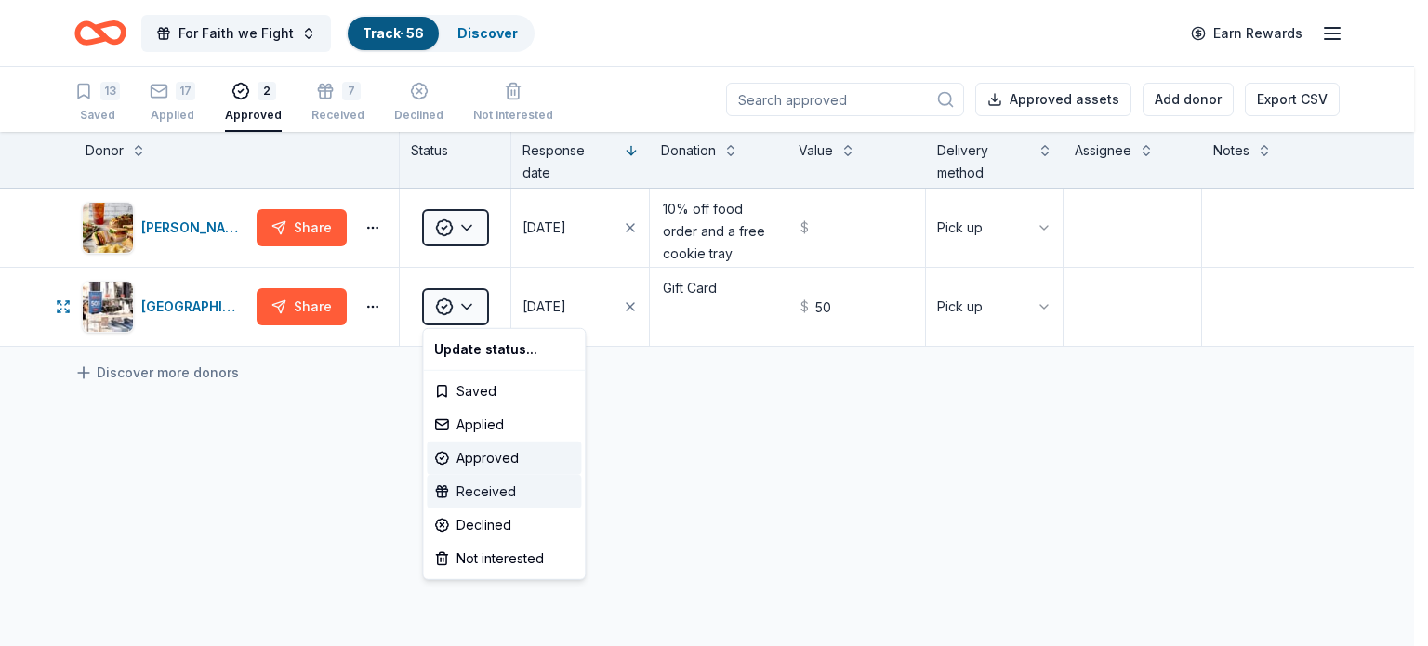
click at [474, 486] on div "Received" at bounding box center [504, 491] width 154 height 33
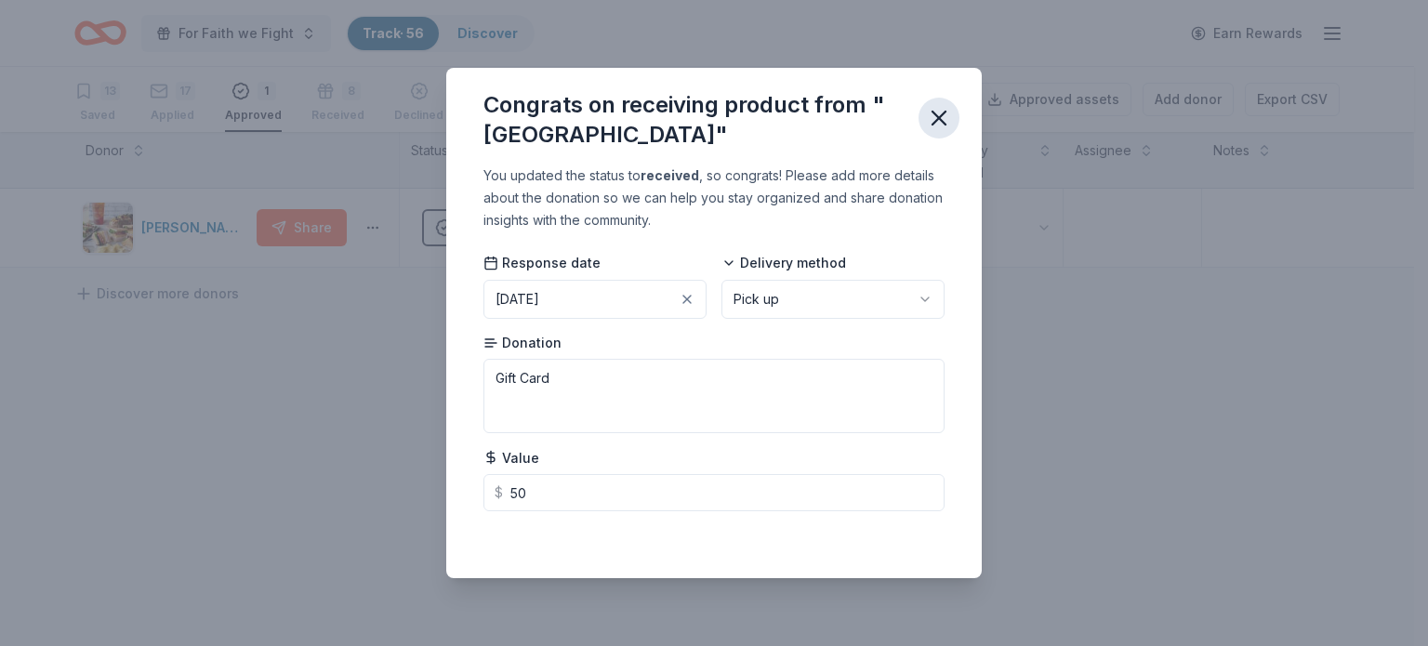
click at [937, 116] on icon "button" at bounding box center [938, 118] width 13 height 13
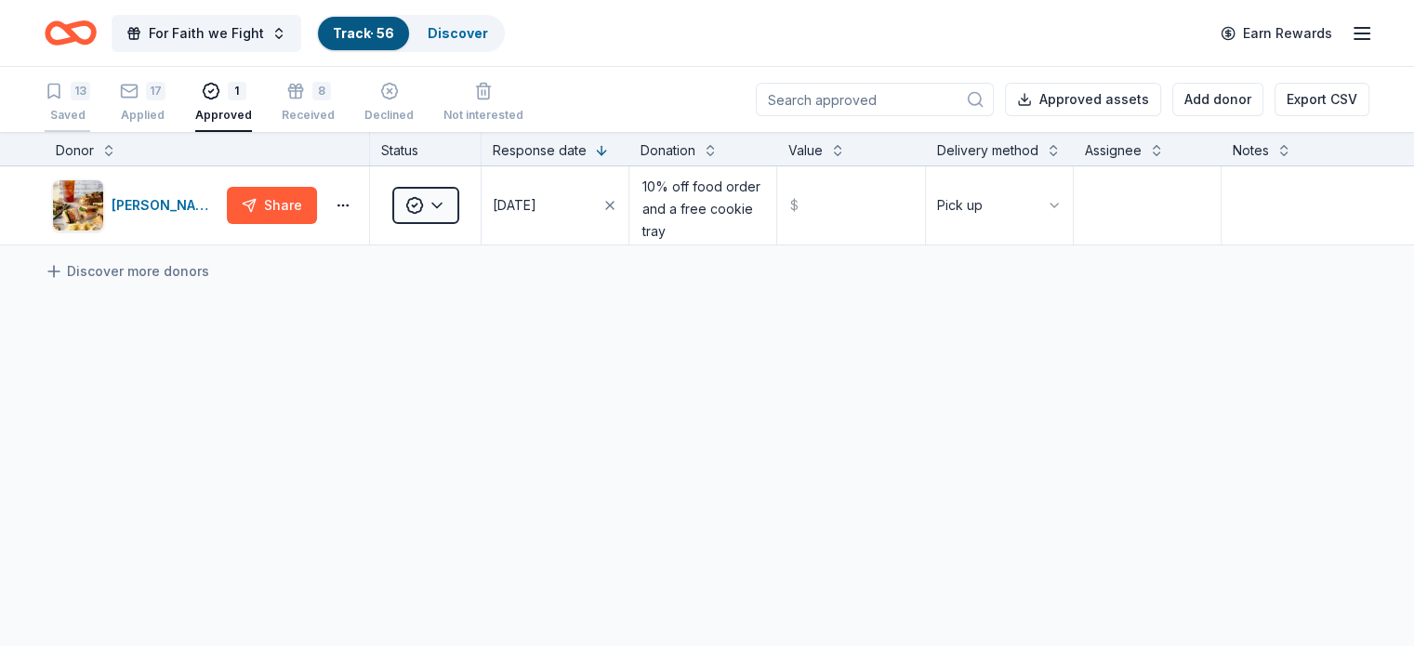
click at [90, 106] on div "13 Saved" at bounding box center [68, 102] width 46 height 41
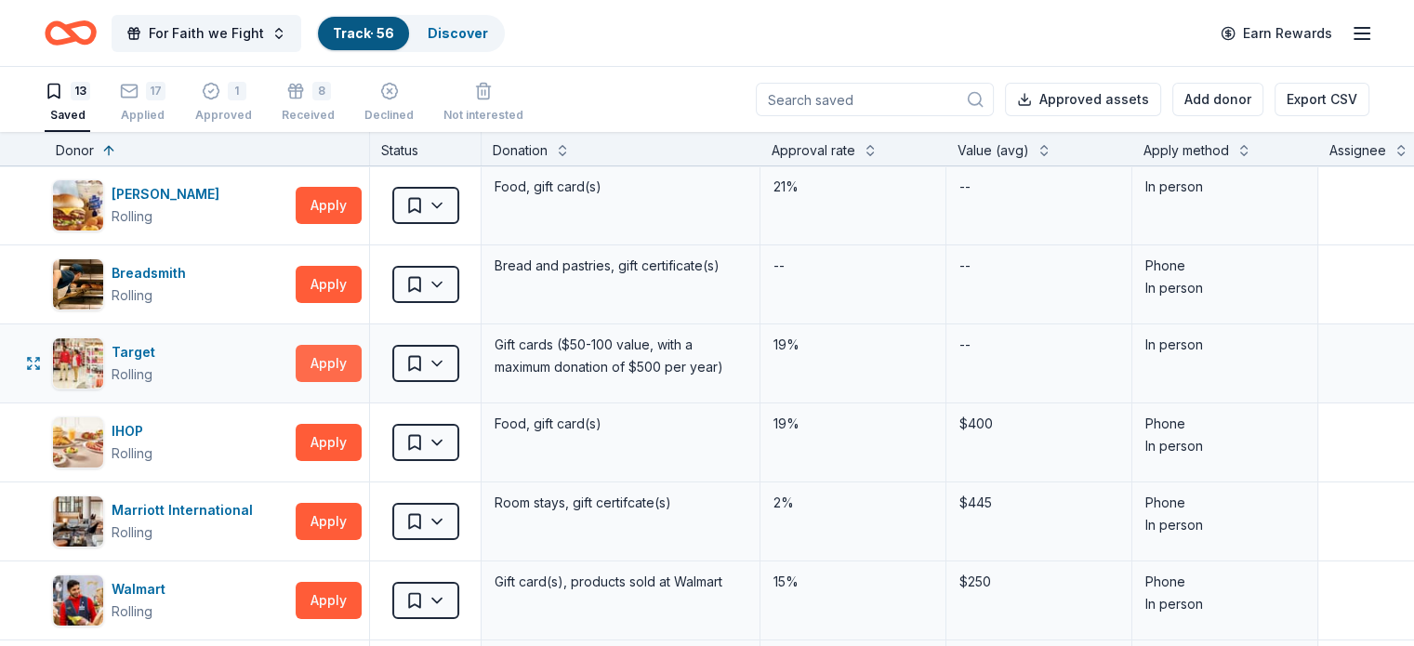
click at [362, 356] on button "Apply" at bounding box center [329, 363] width 66 height 37
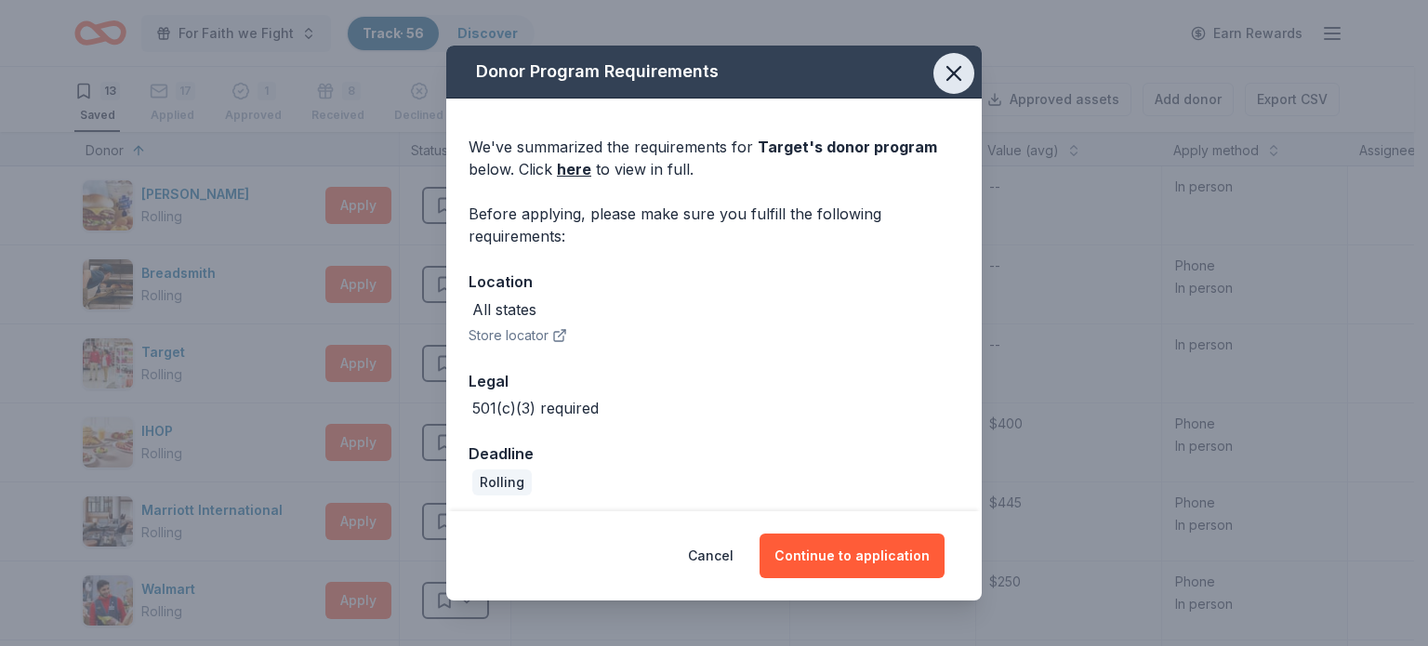
click at [941, 72] on icon "button" at bounding box center [954, 73] width 26 height 26
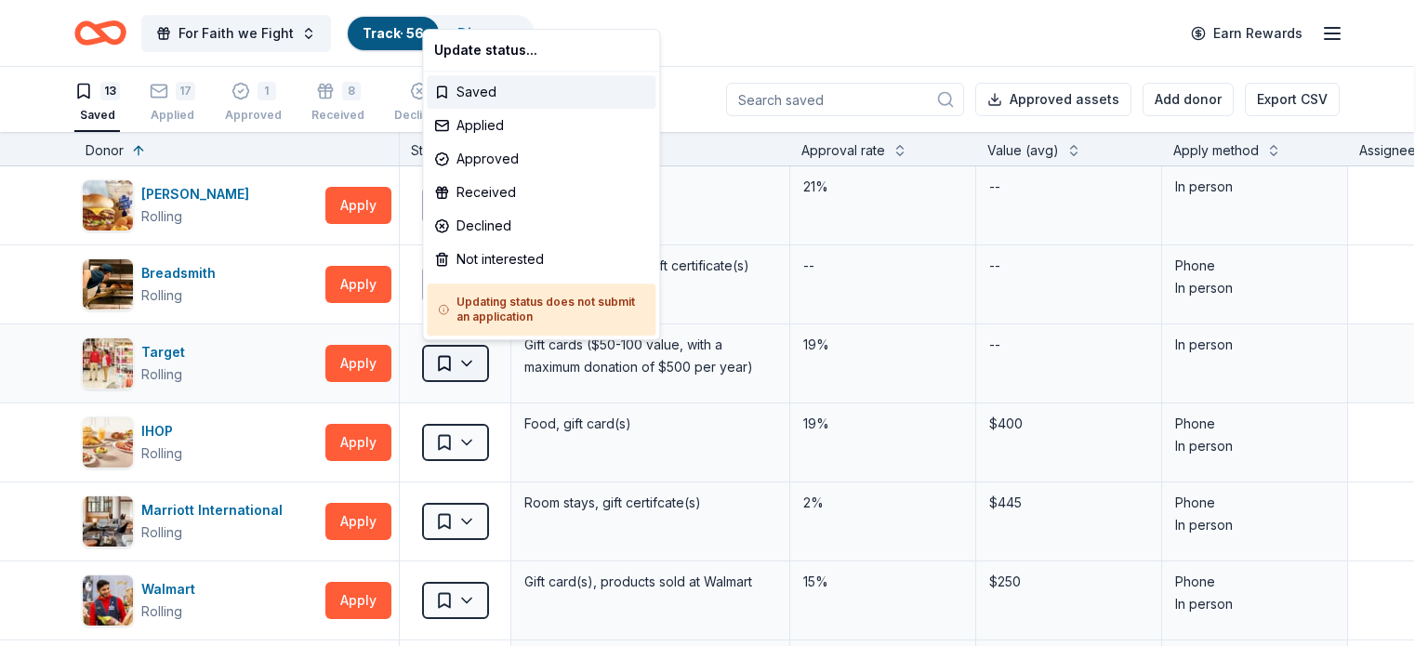
click at [457, 371] on html "For Faith we Fight Track · 56 Discover Earn Rewards 13 Saved 17 Applied 1 Appro…" at bounding box center [714, 323] width 1428 height 646
click at [474, 229] on div "Declined" at bounding box center [541, 225] width 229 height 33
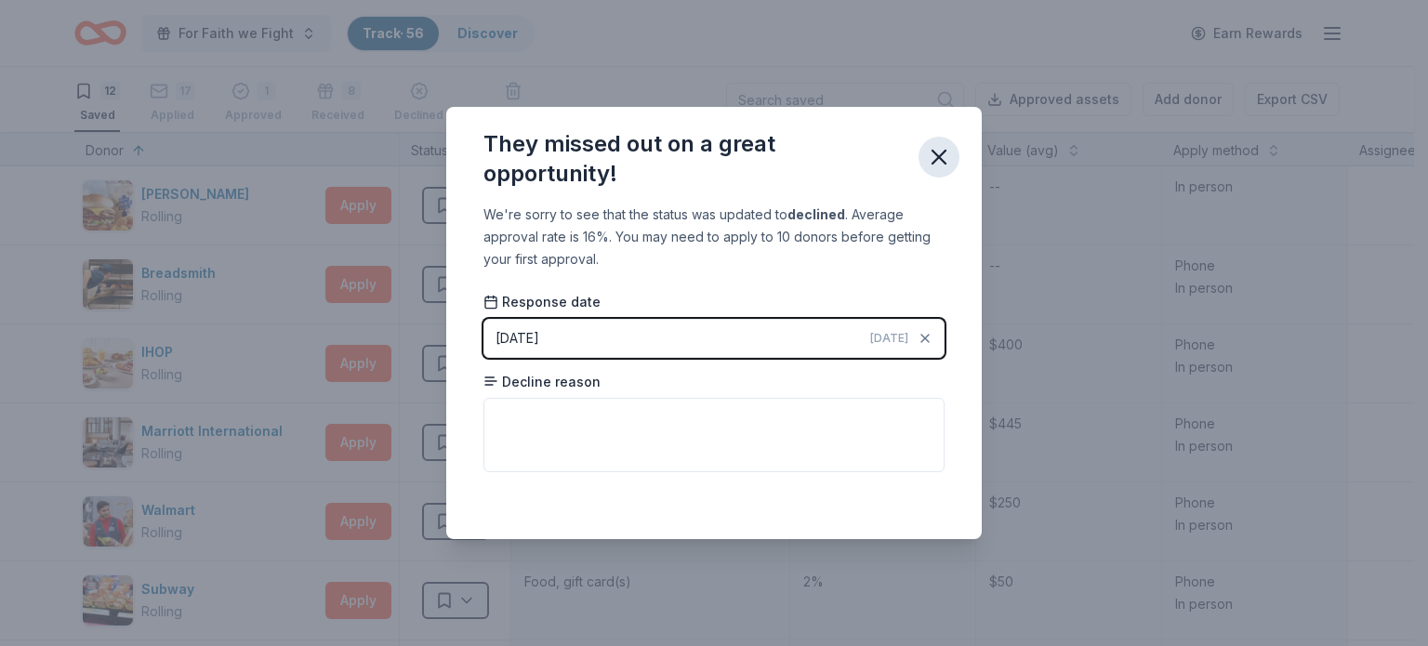
click at [936, 151] on icon "button" at bounding box center [939, 157] width 26 height 26
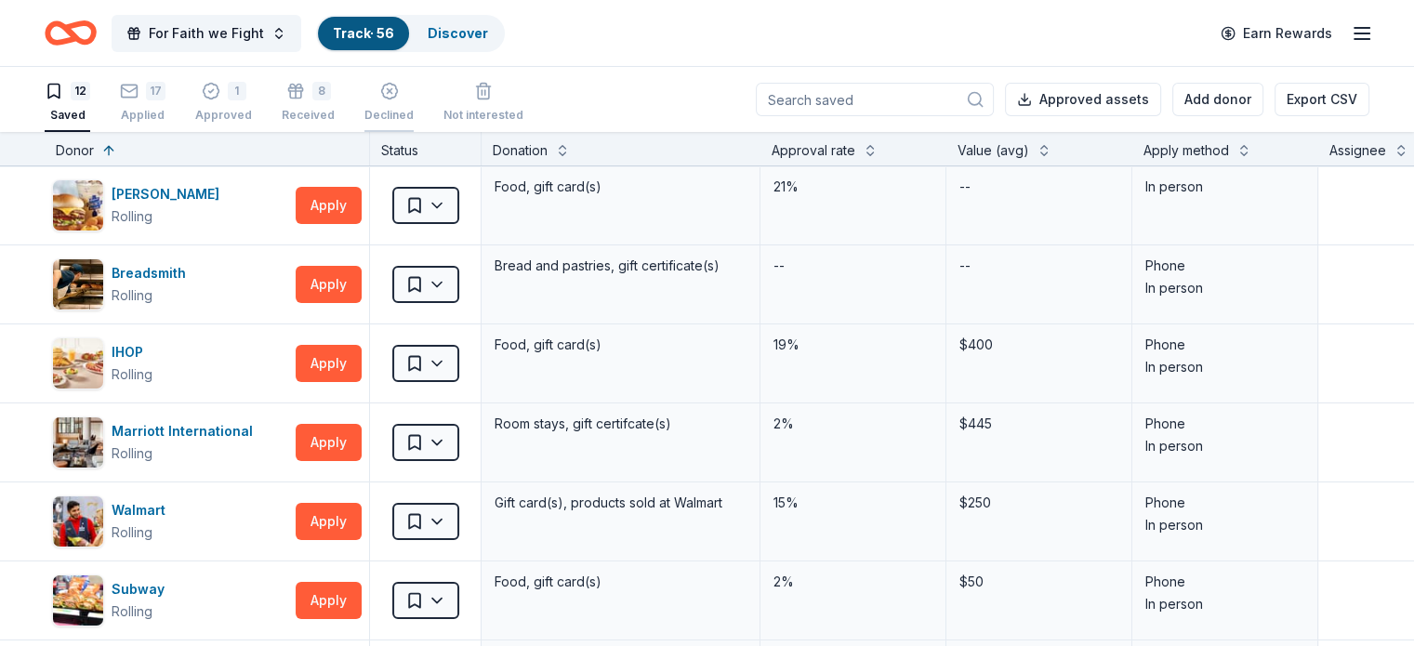
click at [399, 90] on icon "button" at bounding box center [389, 81] width 19 height 19
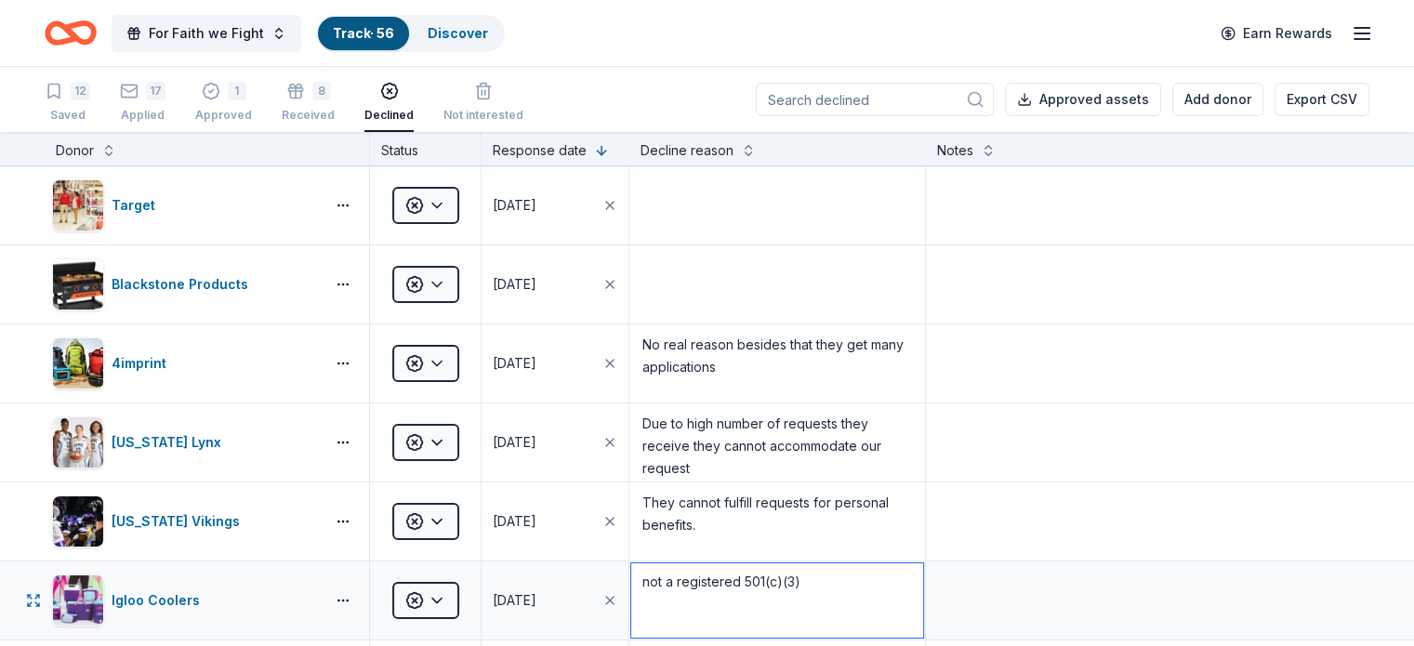
drag, startPoint x: 832, startPoint y: 602, endPoint x: 655, endPoint y: 608, distance: 176.7
click at [655, 608] on textarea "not a registered 501(c)(3)" at bounding box center [776, 600] width 291 height 74
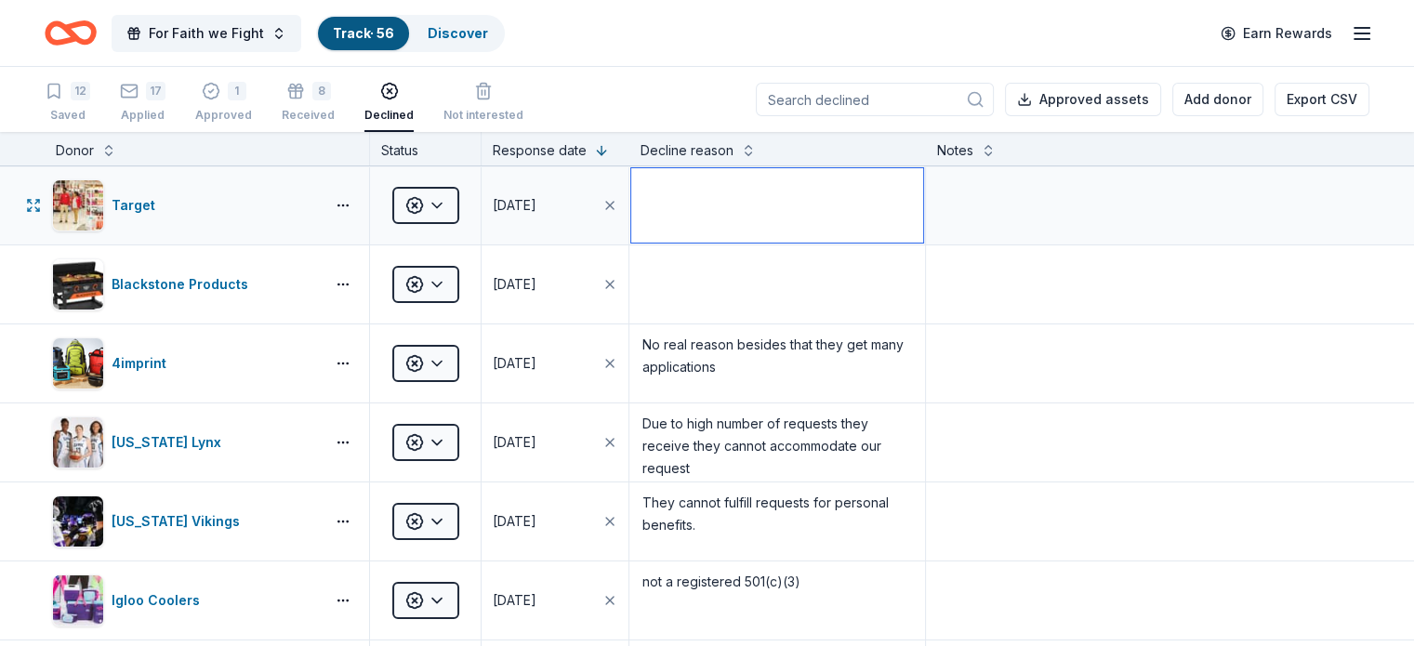
click at [687, 233] on textarea at bounding box center [776, 205] width 291 height 74
paste textarea "not a registered 501(c)(3)"
type textarea "not a registered 501(c)(3)"
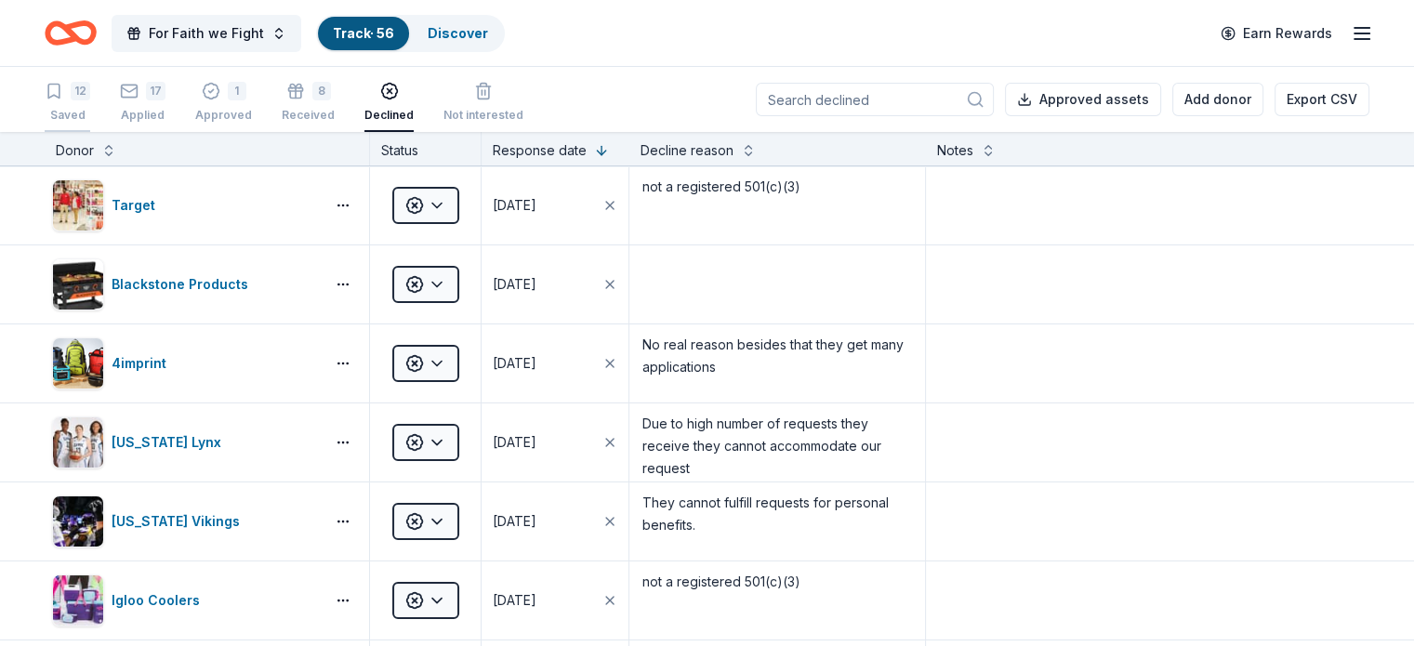
click at [90, 104] on div "12 Saved" at bounding box center [68, 102] width 46 height 41
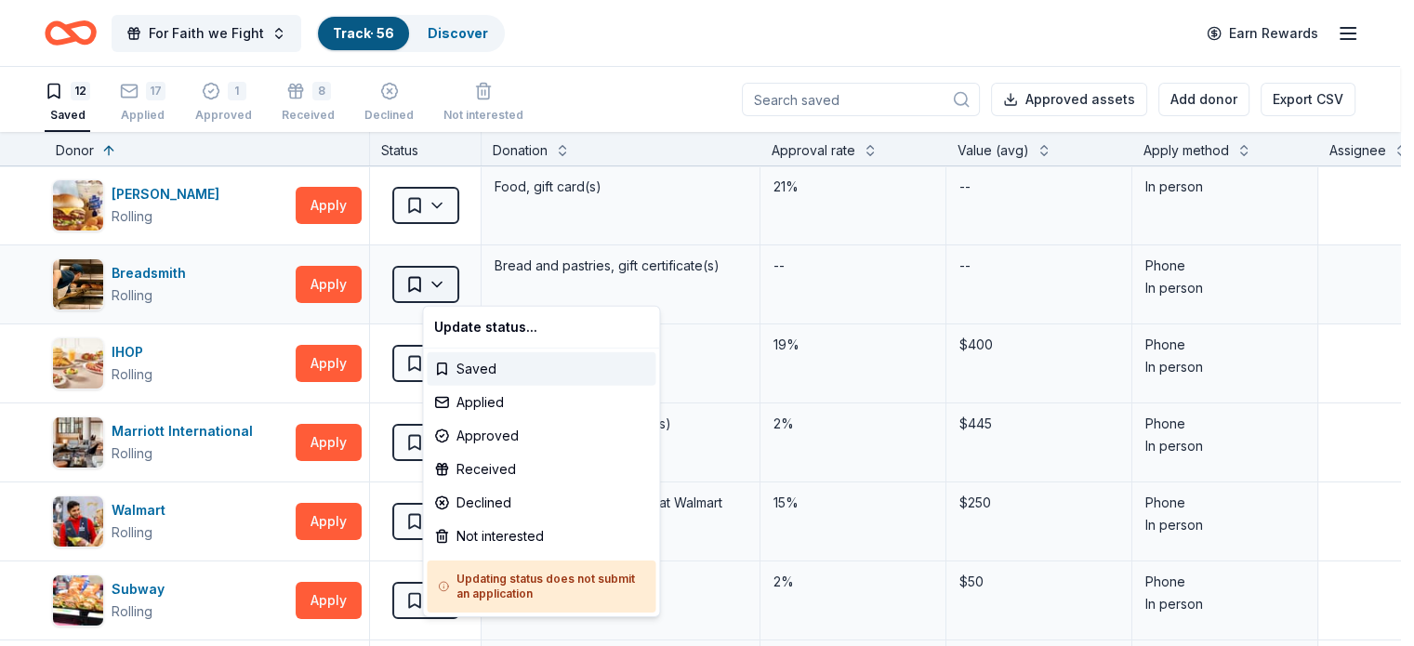
click at [468, 286] on html "For Faith we Fight Track · 56 Discover Earn Rewards 12 Saved 17 Applied 1 Appro…" at bounding box center [707, 323] width 1414 height 646
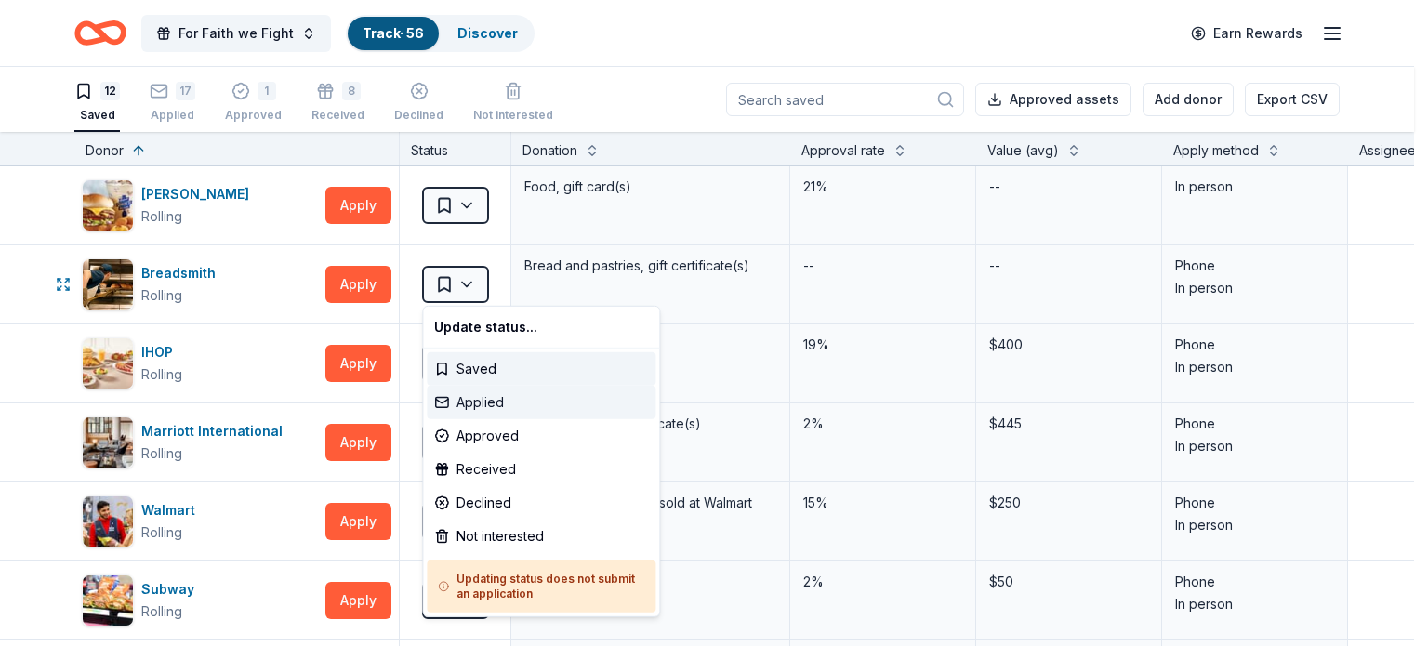
click at [479, 406] on div "Applied" at bounding box center [541, 402] width 229 height 33
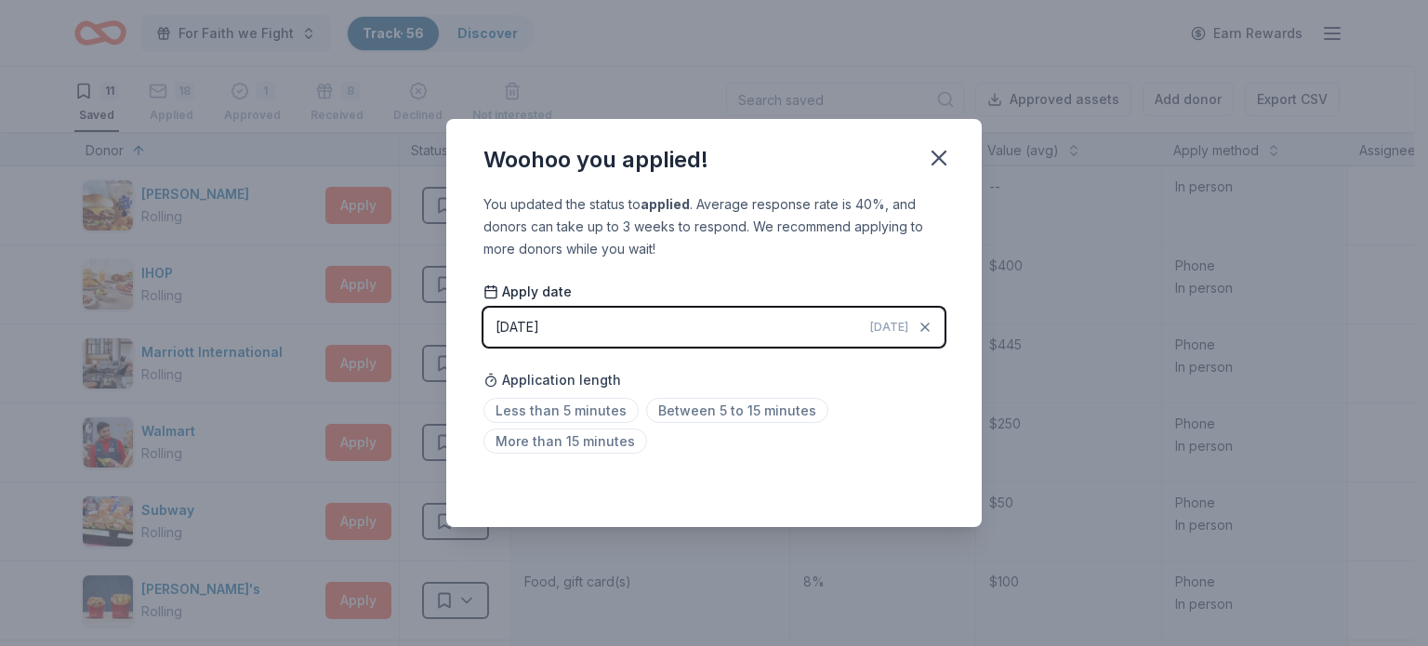
click at [799, 328] on button "[DATE] [DATE]" at bounding box center [713, 327] width 461 height 39
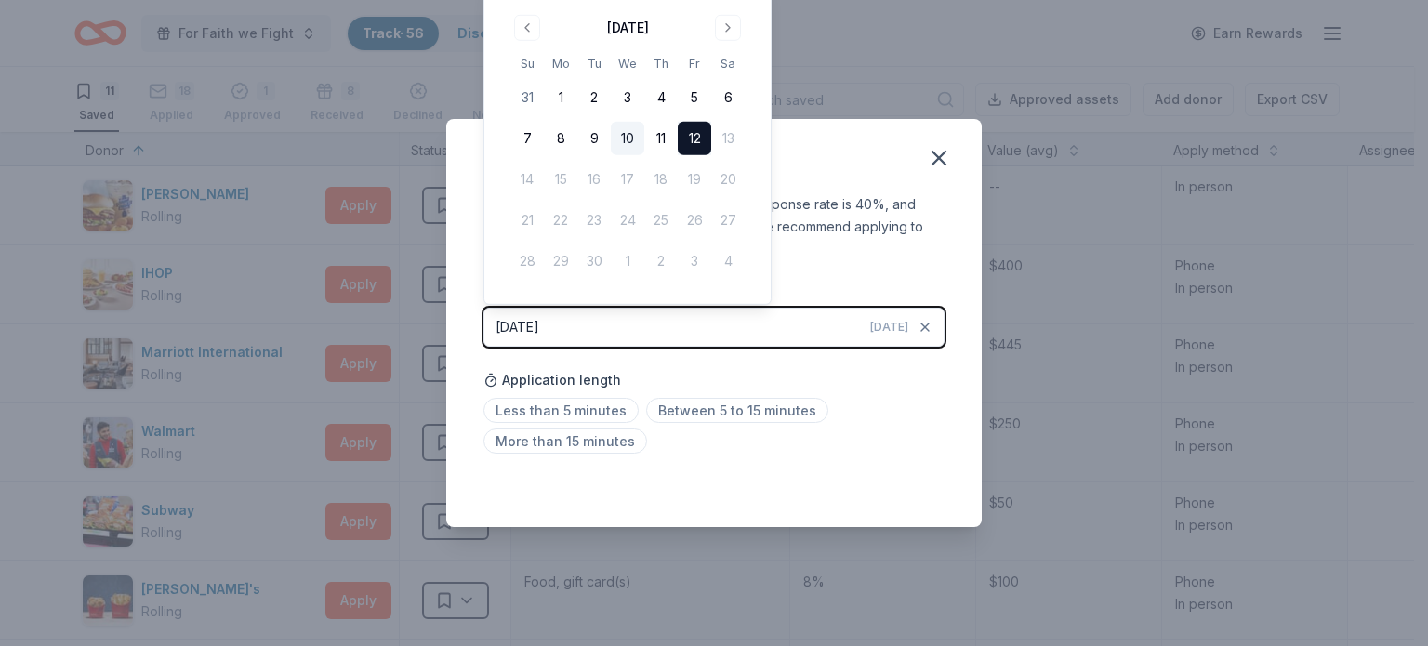
click at [626, 140] on button "10" at bounding box center [627, 138] width 33 height 33
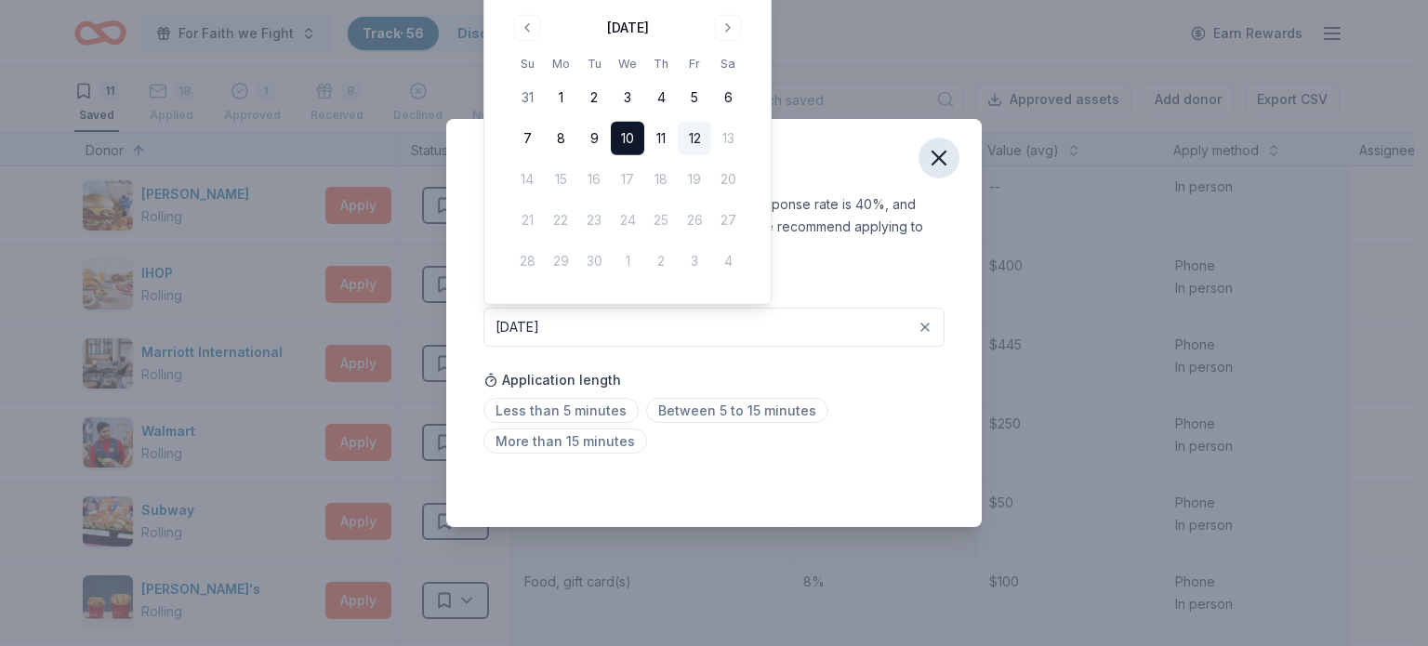
click at [939, 163] on icon "button" at bounding box center [939, 158] width 26 height 26
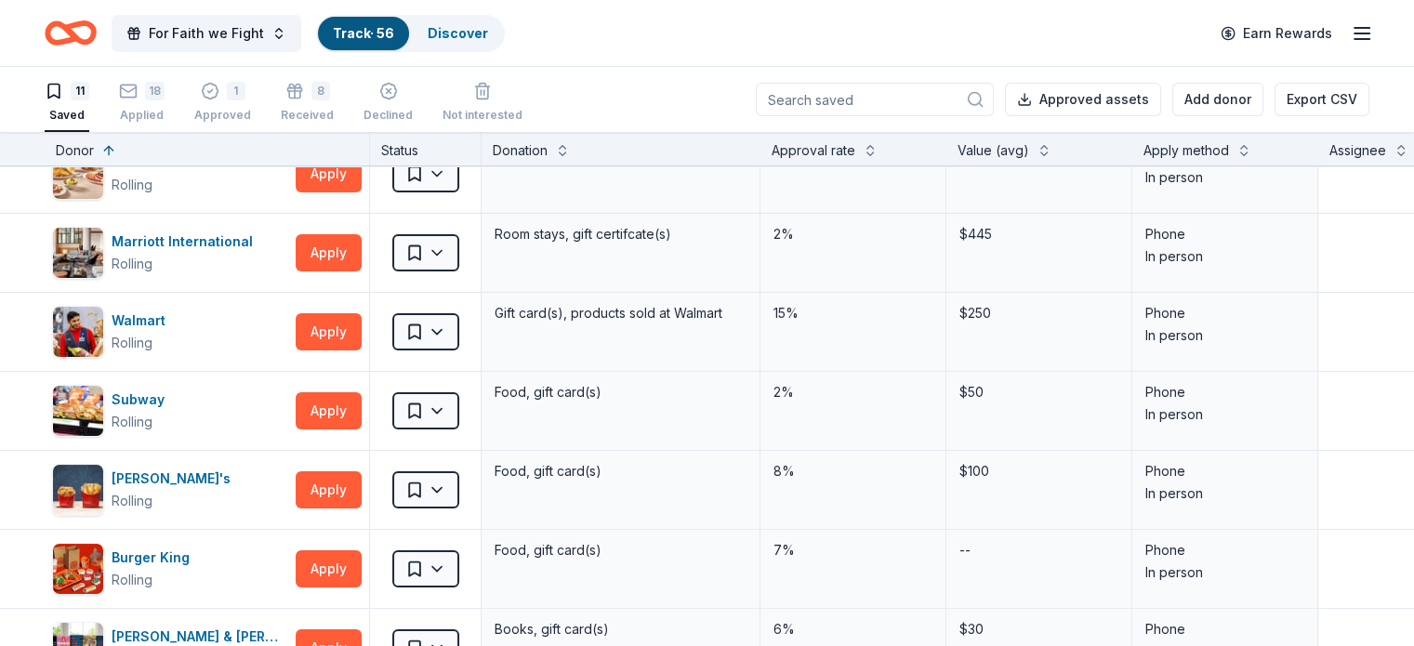
scroll to position [116, 0]
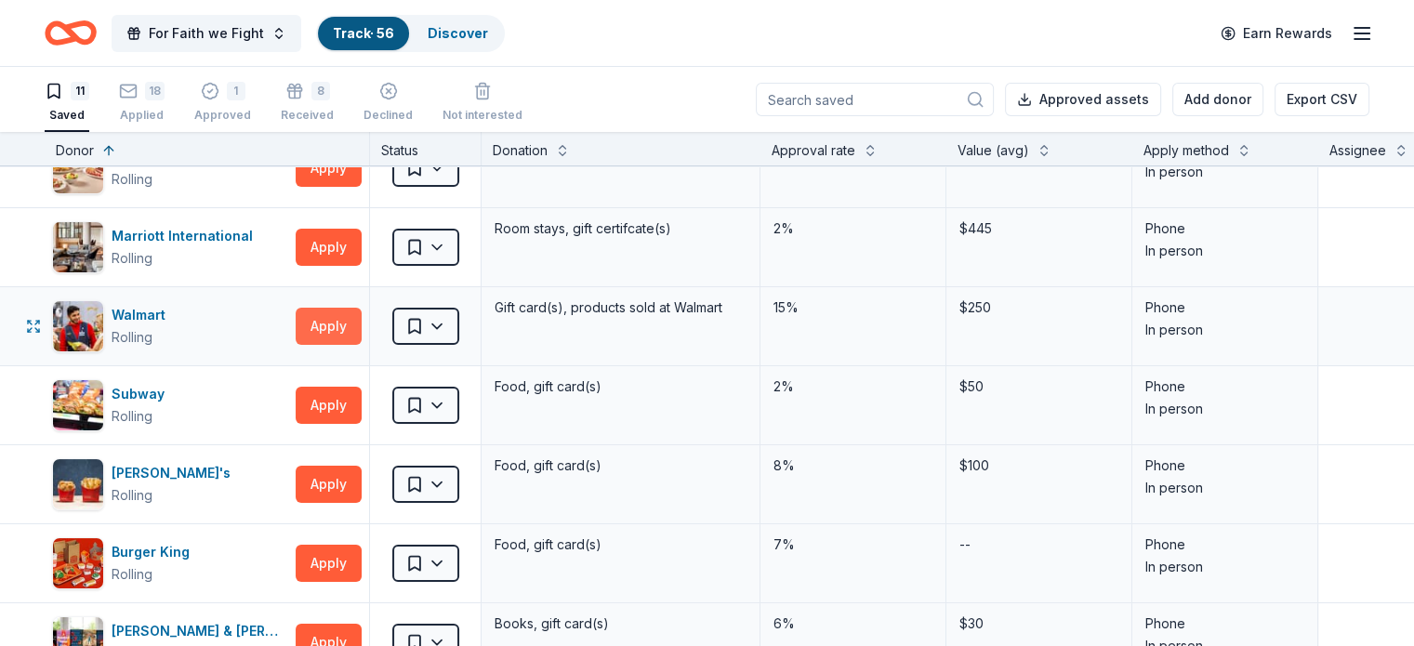
click at [362, 317] on button "Apply" at bounding box center [329, 326] width 66 height 37
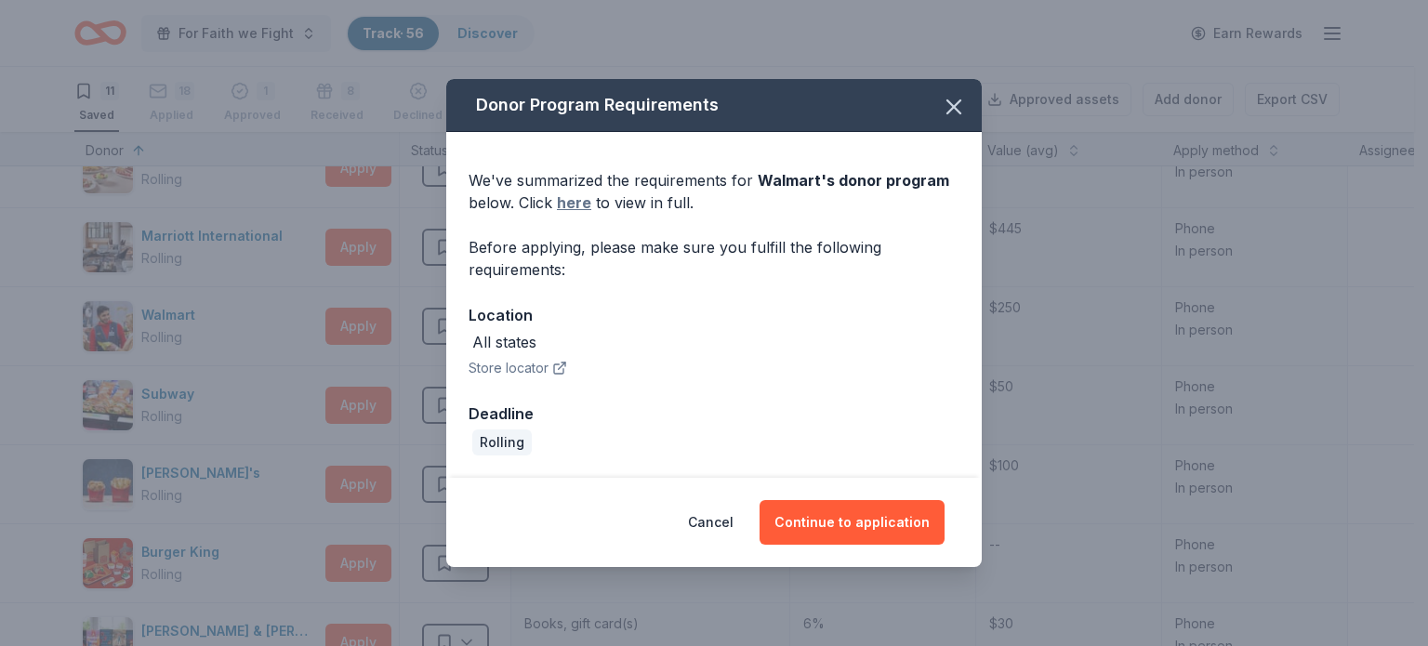
click at [573, 203] on link "here" at bounding box center [574, 202] width 34 height 22
click at [963, 104] on icon "button" at bounding box center [954, 107] width 26 height 26
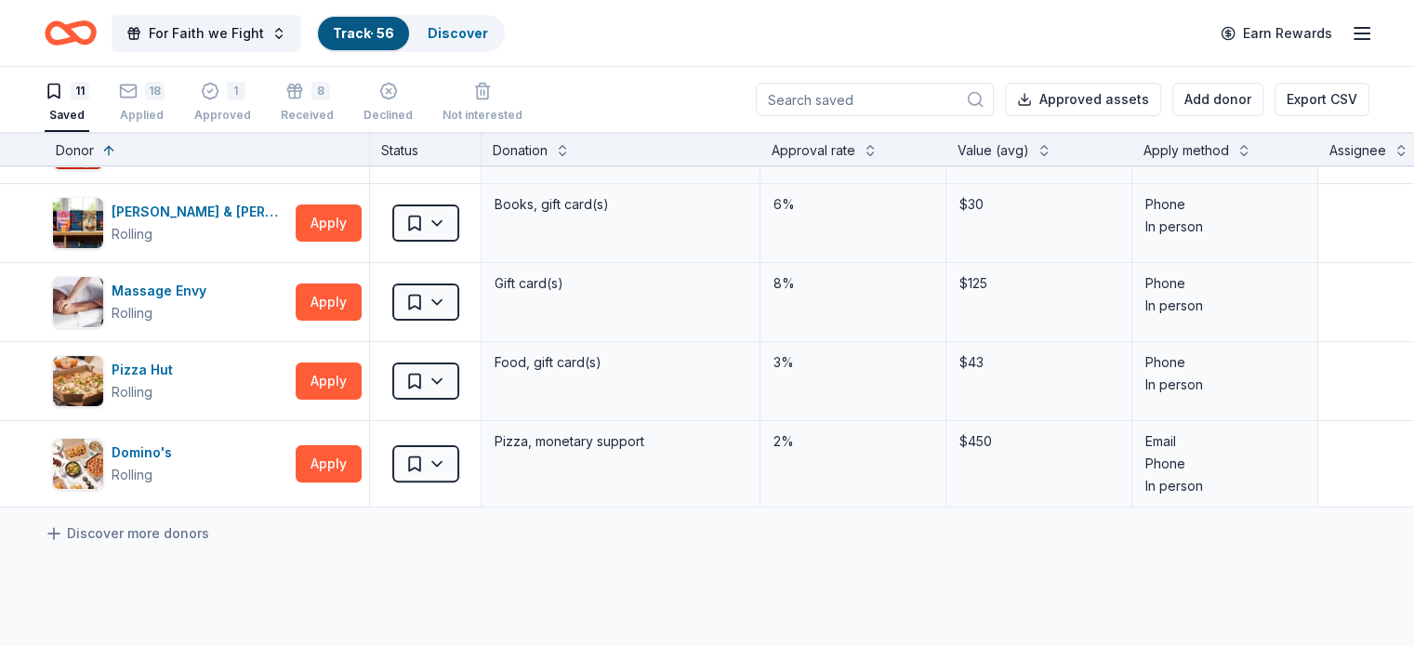
scroll to position [0, 0]
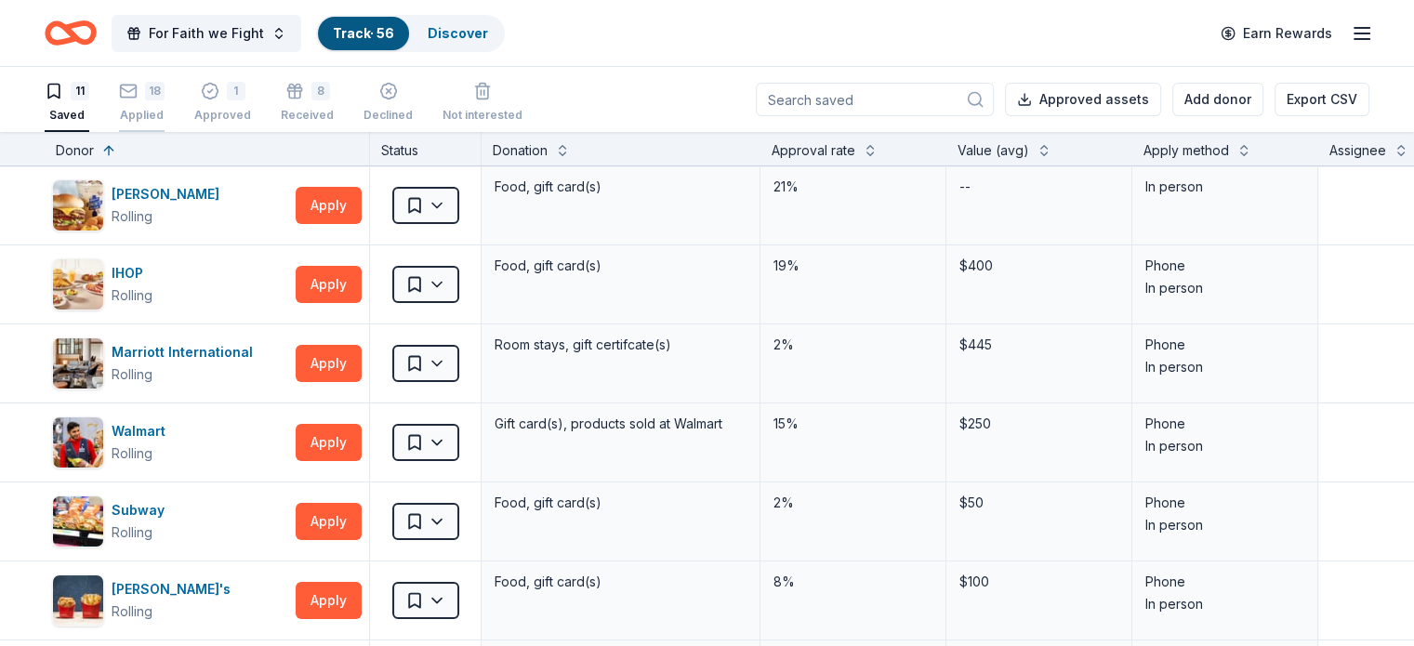
click at [165, 99] on div "18 Applied" at bounding box center [142, 92] width 46 height 41
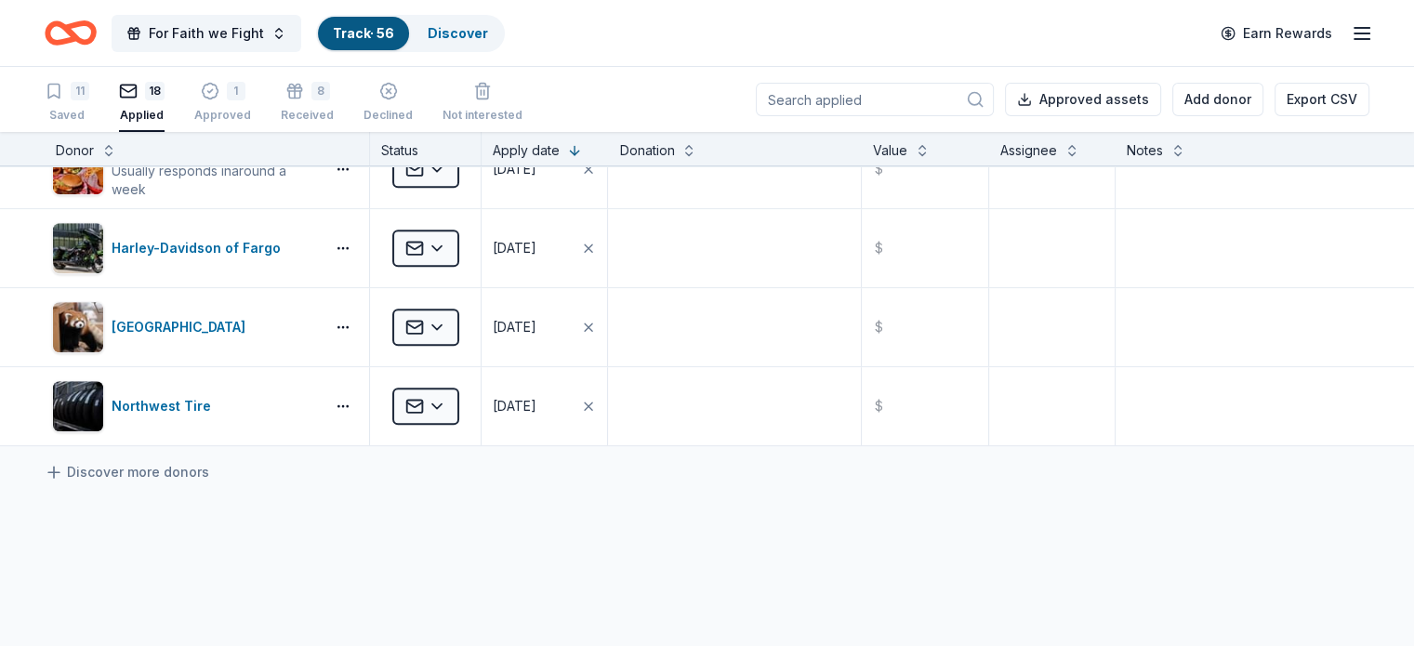
scroll to position [1151, 0]
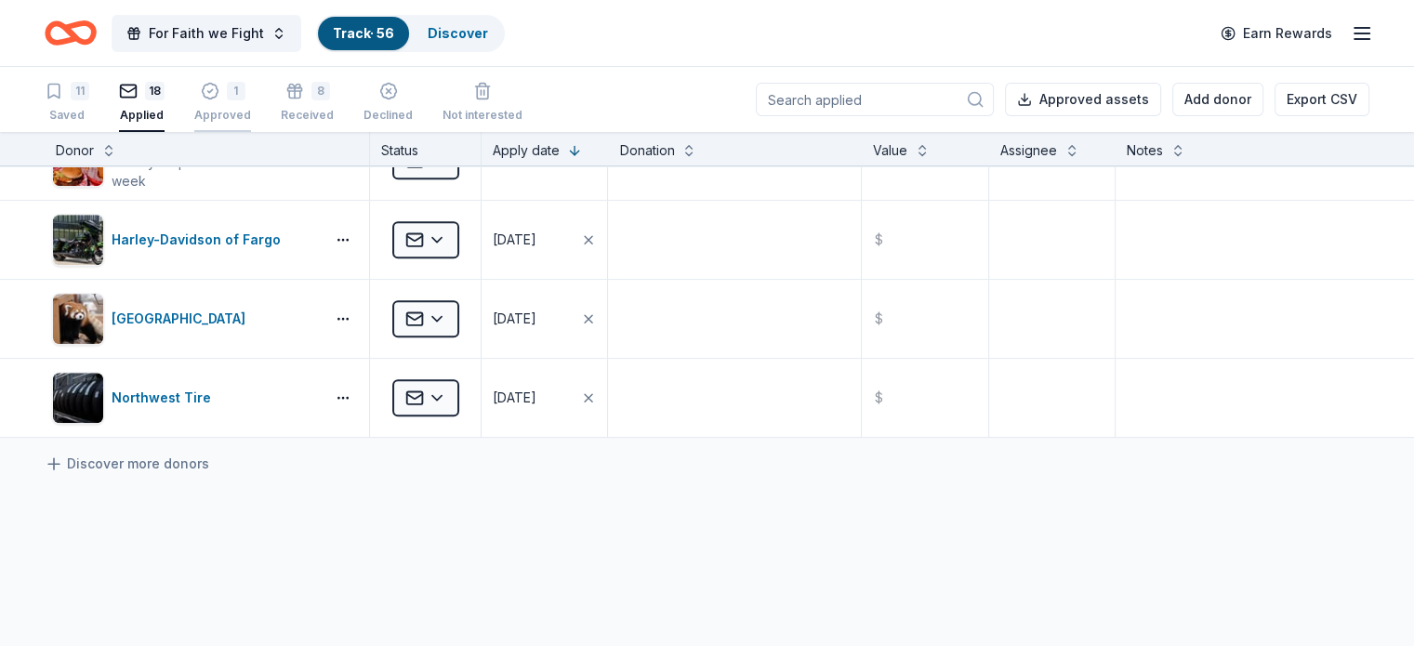
click at [251, 90] on div "1" at bounding box center [222, 81] width 57 height 19
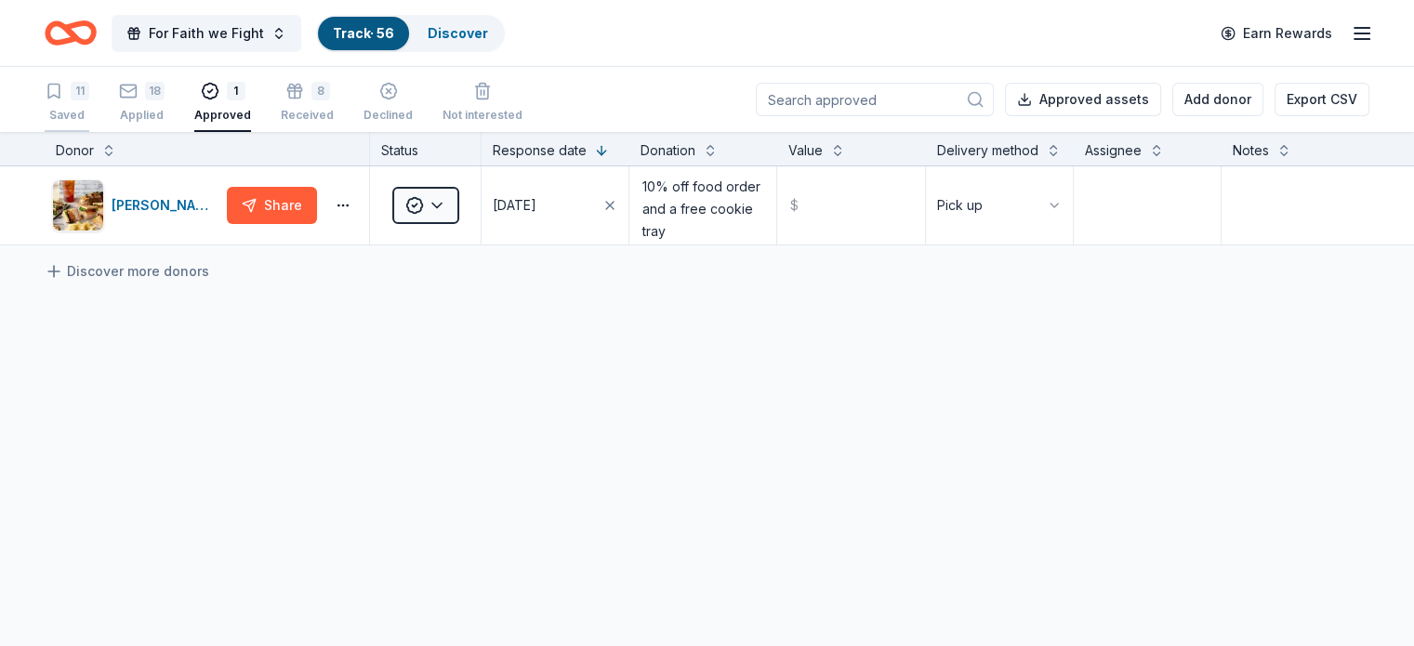
click at [89, 86] on div "11" at bounding box center [67, 91] width 45 height 19
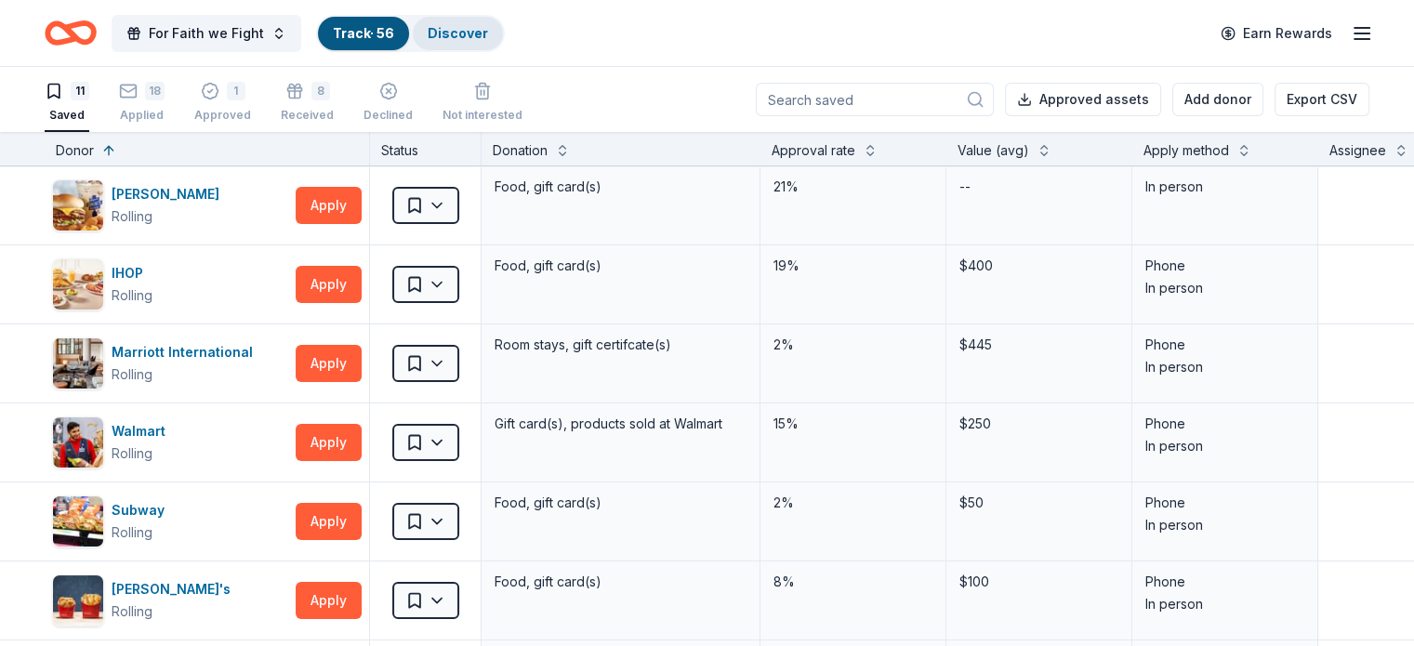
click at [476, 37] on link "Discover" at bounding box center [458, 33] width 60 height 16
